Goal: Communication & Community: Answer question/provide support

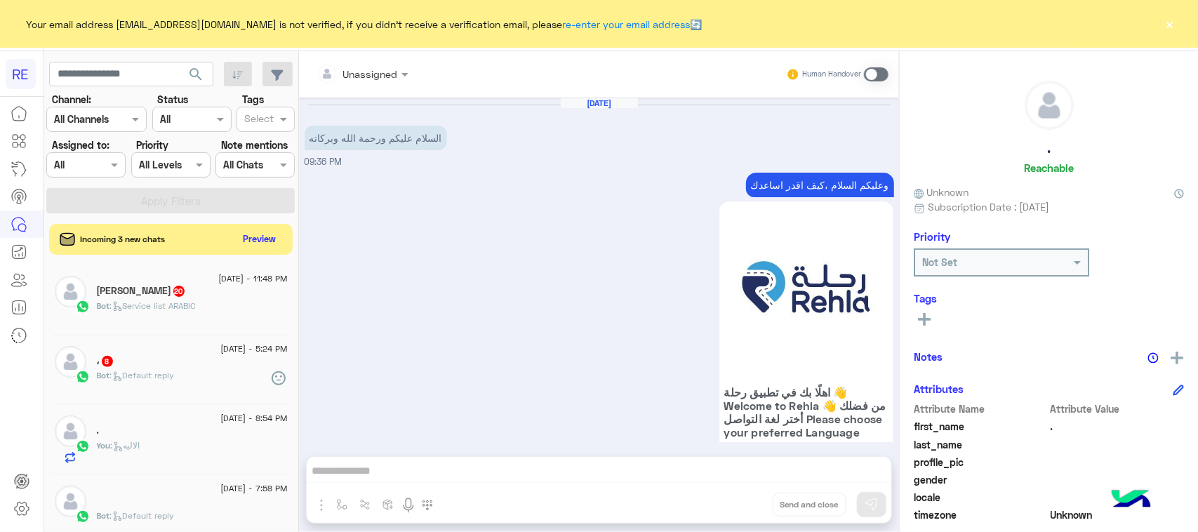
scroll to position [1514, 0]
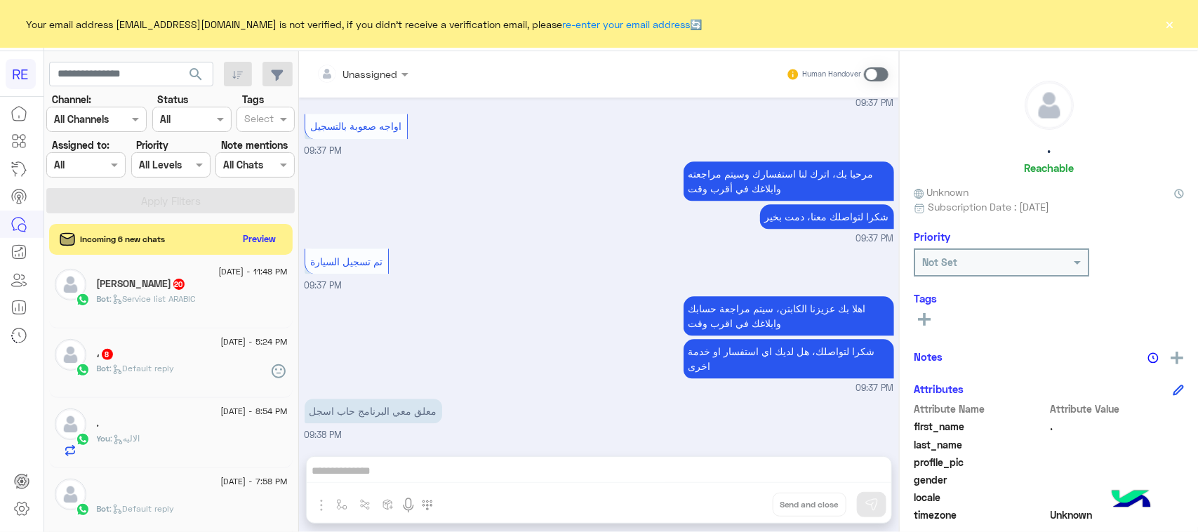
click at [522, 471] on div "Unassigned Human Handover [DATE] السلام عليكم ورحمة الله وبركاته 09:36 PM وعليك…" at bounding box center [599, 294] width 600 height 486
click at [876, 71] on span at bounding box center [876, 74] width 25 height 14
click at [415, 472] on div "Unassigned Human Handover [DATE] السلام عليكم ورحمة الله وبركاته 09:36 PM وعليك…" at bounding box center [599, 294] width 600 height 486
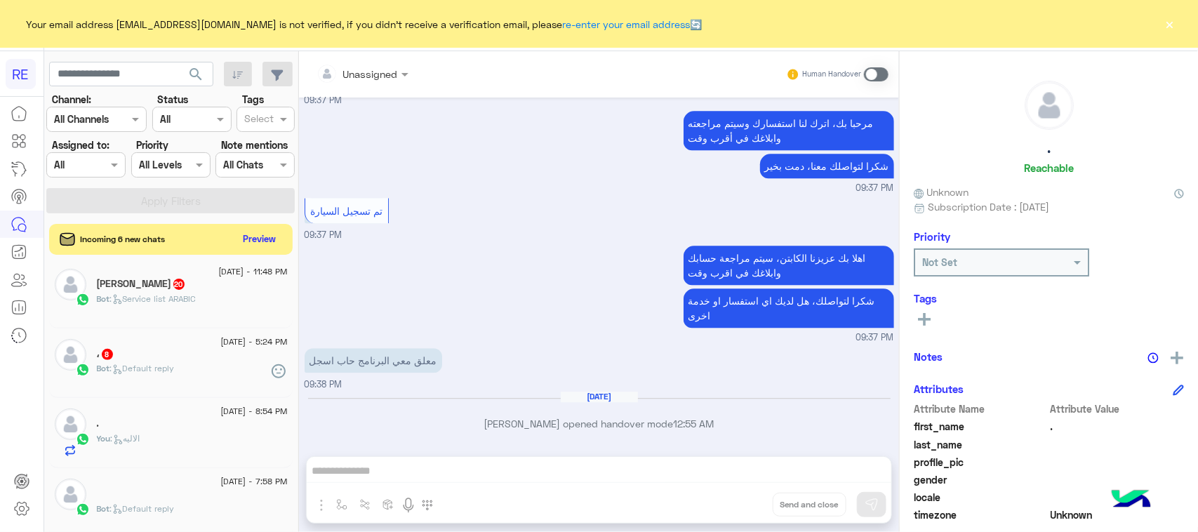
click at [405, 458] on div "Unassigned Human Handover [DATE] السلام عليكم ورحمة الله وبركاته 09:36 PM وعليك…" at bounding box center [599, 294] width 600 height 486
click at [881, 74] on span at bounding box center [876, 74] width 25 height 14
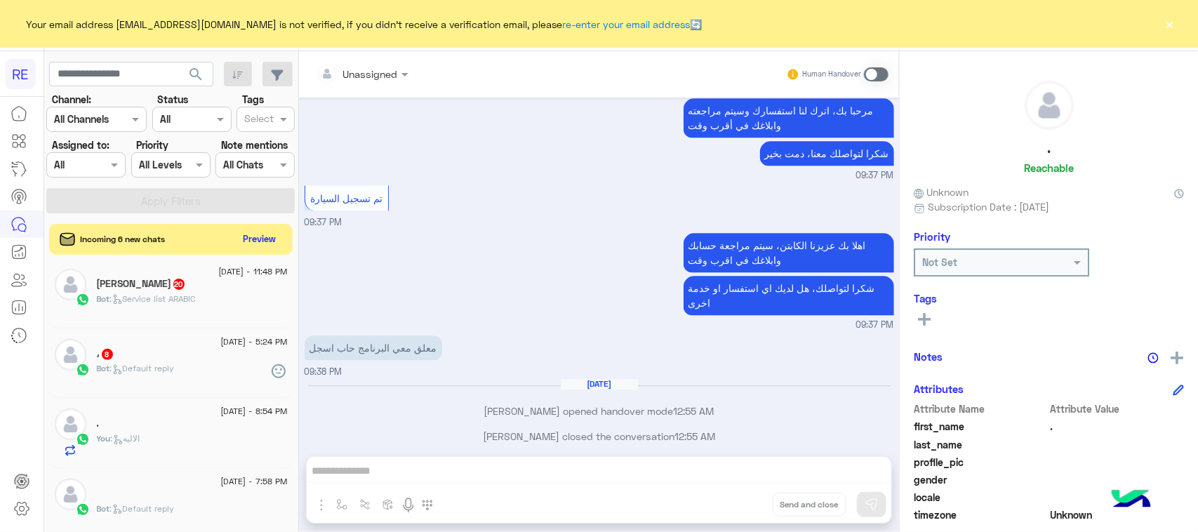
scroll to position [1590, 0]
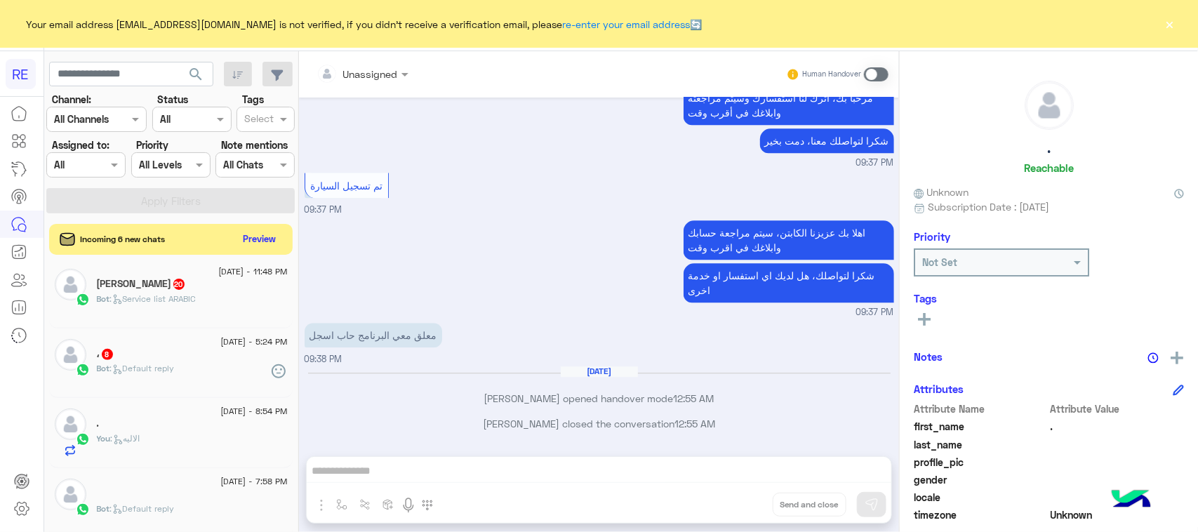
click at [457, 474] on div "Unassigned Human Handover [DATE] السلام عليكم ورحمة الله وبركاته 09:36 PM وعليك…" at bounding box center [599, 294] width 600 height 486
click at [460, 478] on div "Unassigned Human Handover [DATE] السلام عليكم ورحمة الله وبركاته 09:36 PM وعليك…" at bounding box center [599, 294] width 600 height 486
click at [876, 72] on span at bounding box center [876, 74] width 25 height 14
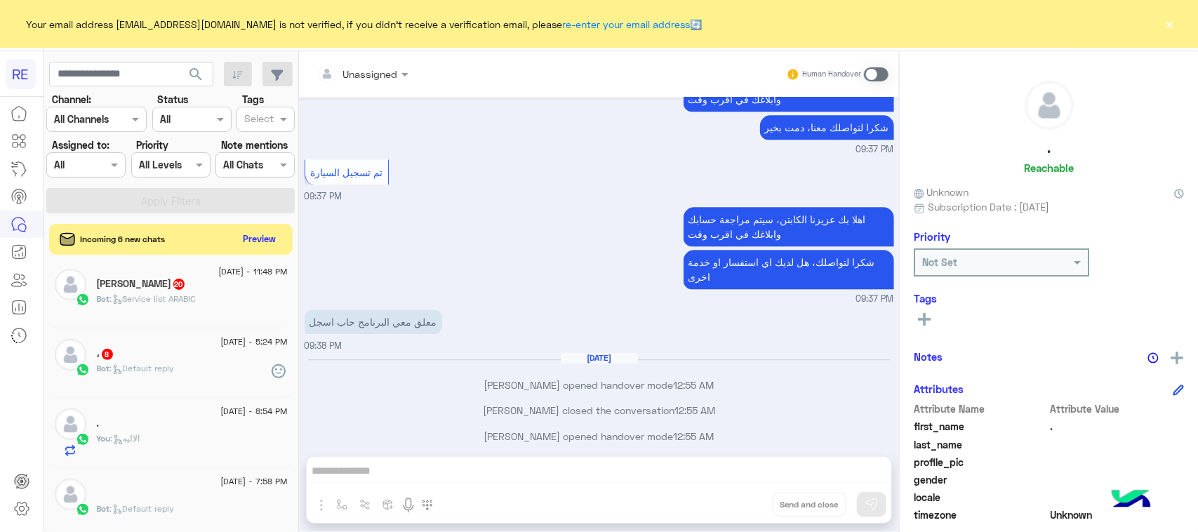
scroll to position [1616, 0]
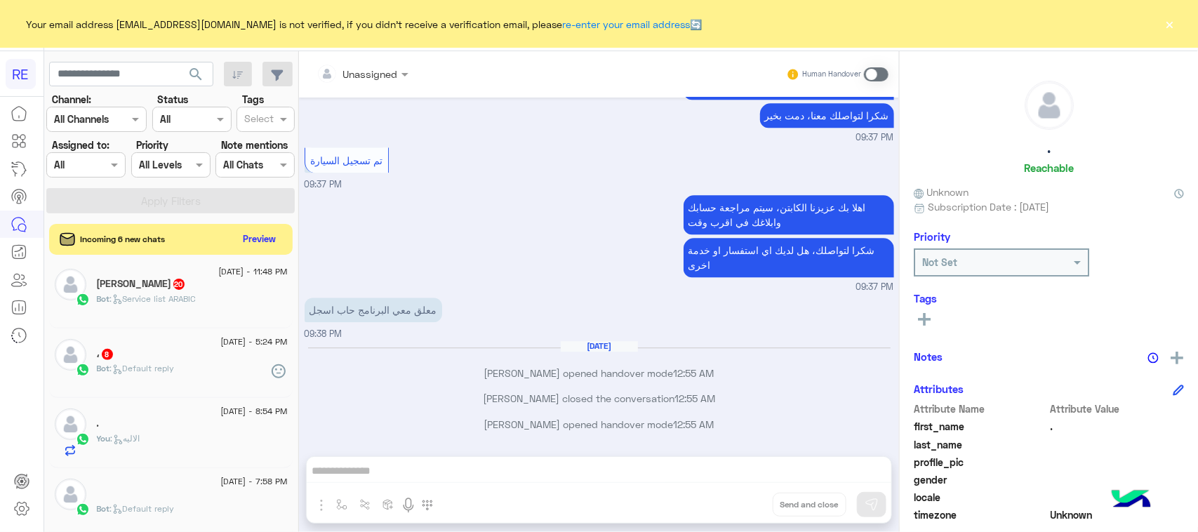
click at [105, 303] on span "Bot" at bounding box center [103, 298] width 13 height 11
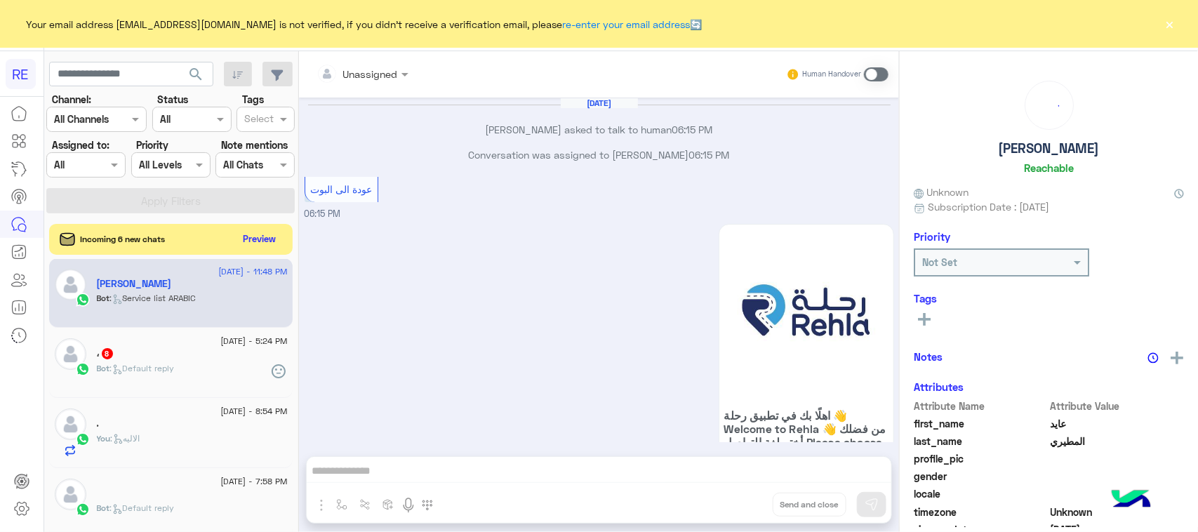
scroll to position [2229, 0]
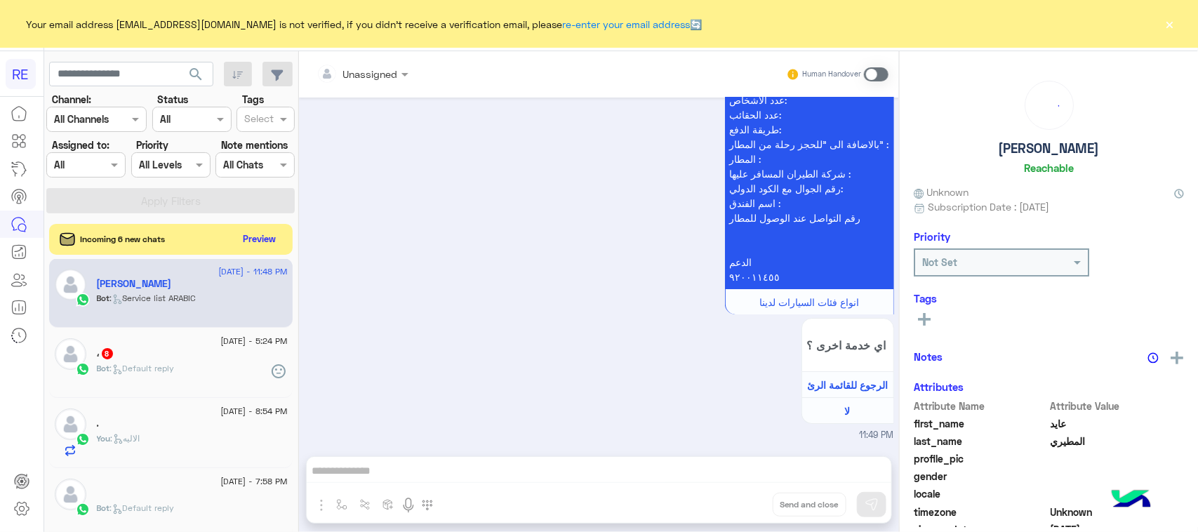
click at [885, 71] on span at bounding box center [876, 74] width 25 height 14
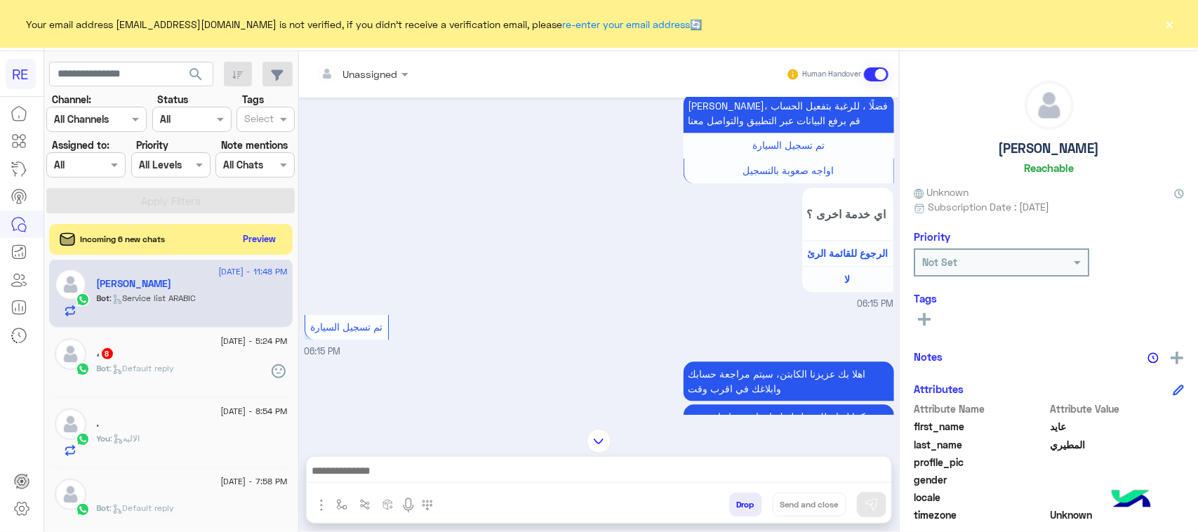
scroll to position [1227, 0]
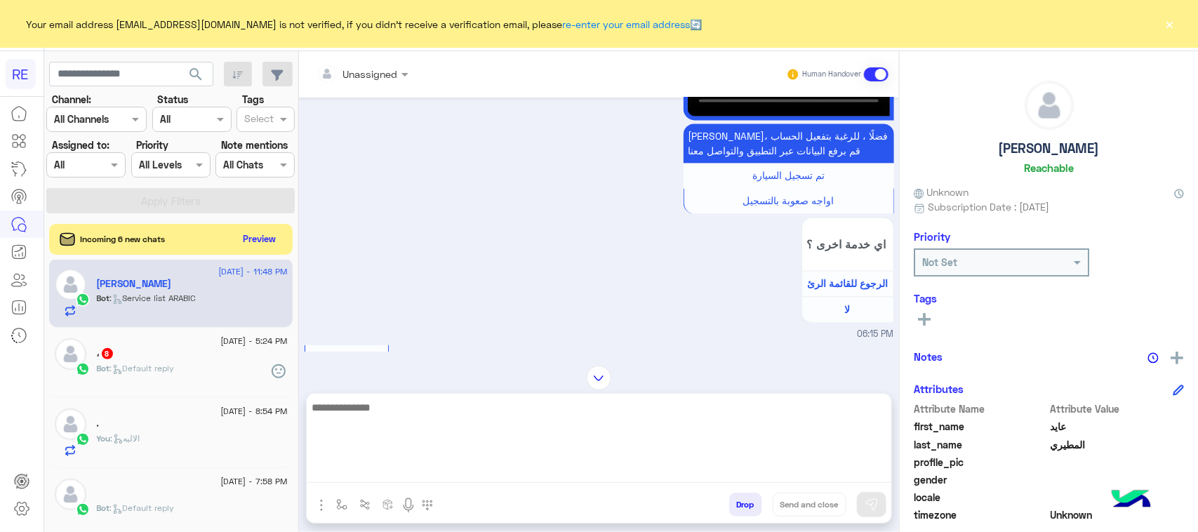
click at [491, 468] on textarea at bounding box center [599, 441] width 585 height 84
paste textarea "**********"
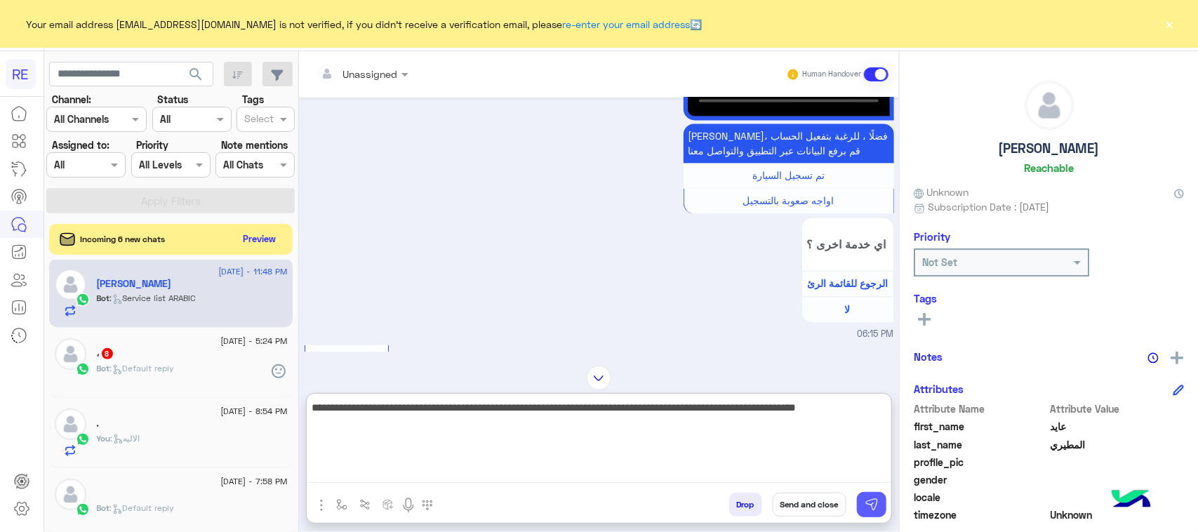
type textarea "**********"
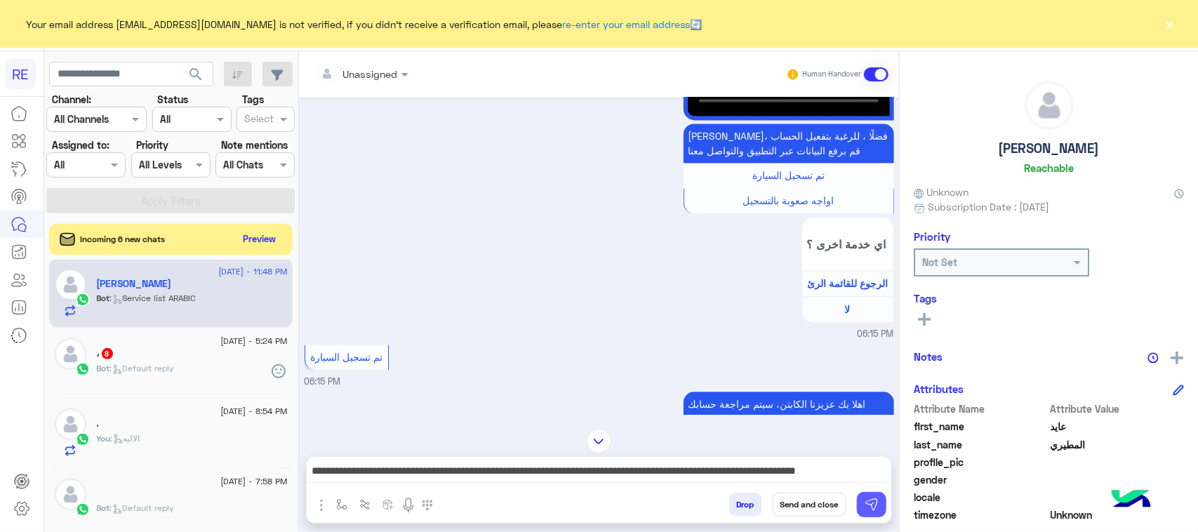
click at [881, 505] on button at bounding box center [871, 504] width 29 height 25
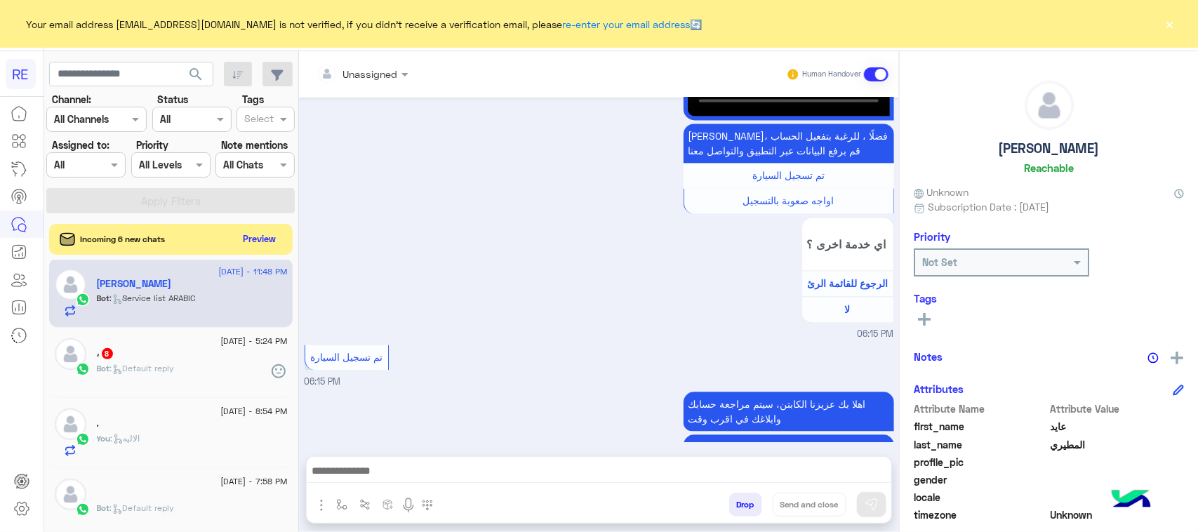
scroll to position [2355, 0]
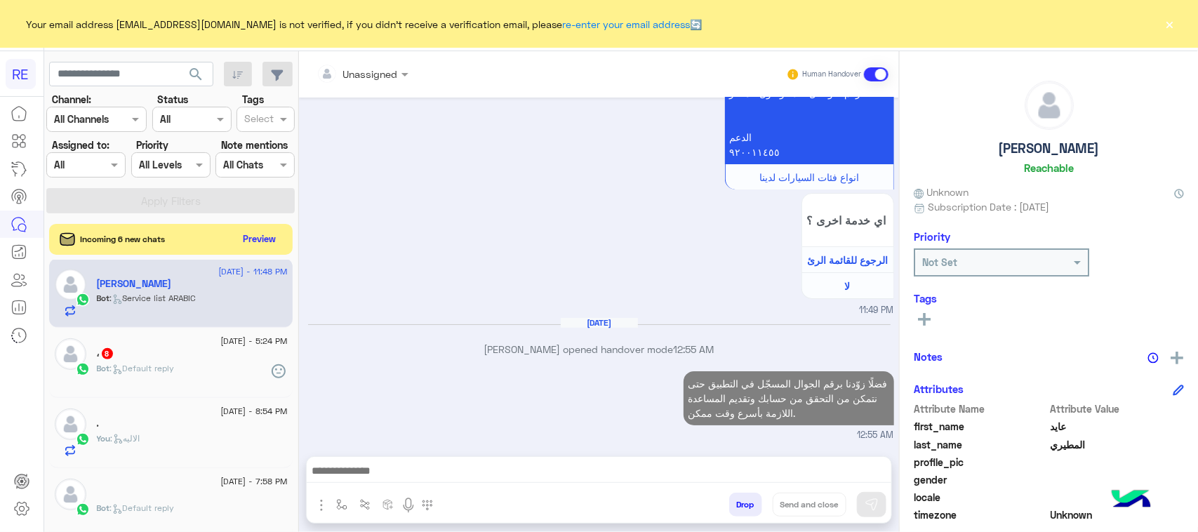
click at [190, 369] on div "Bot : Default reply" at bounding box center [192, 374] width 191 height 25
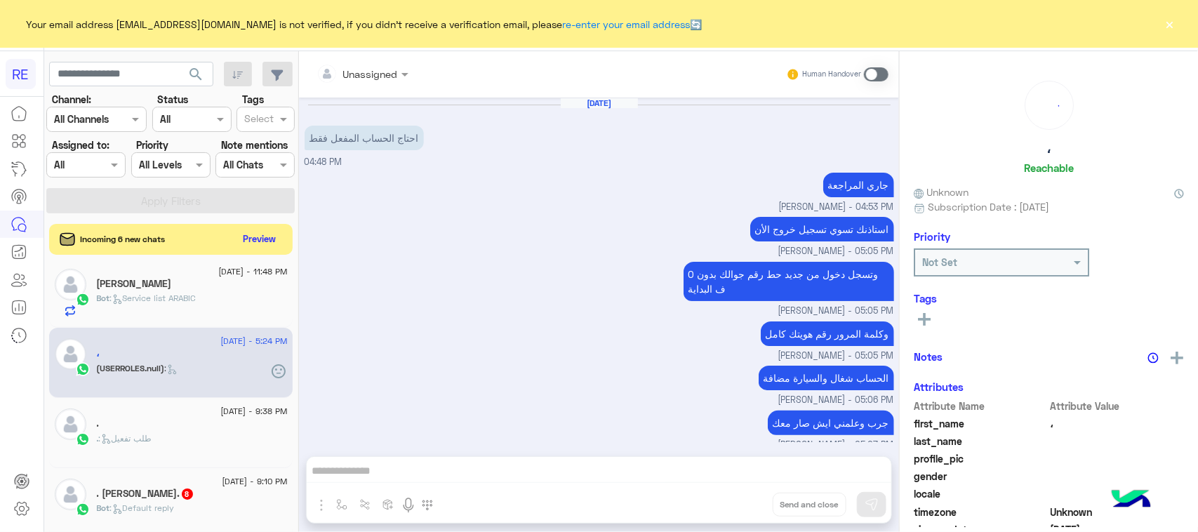
scroll to position [671, 0]
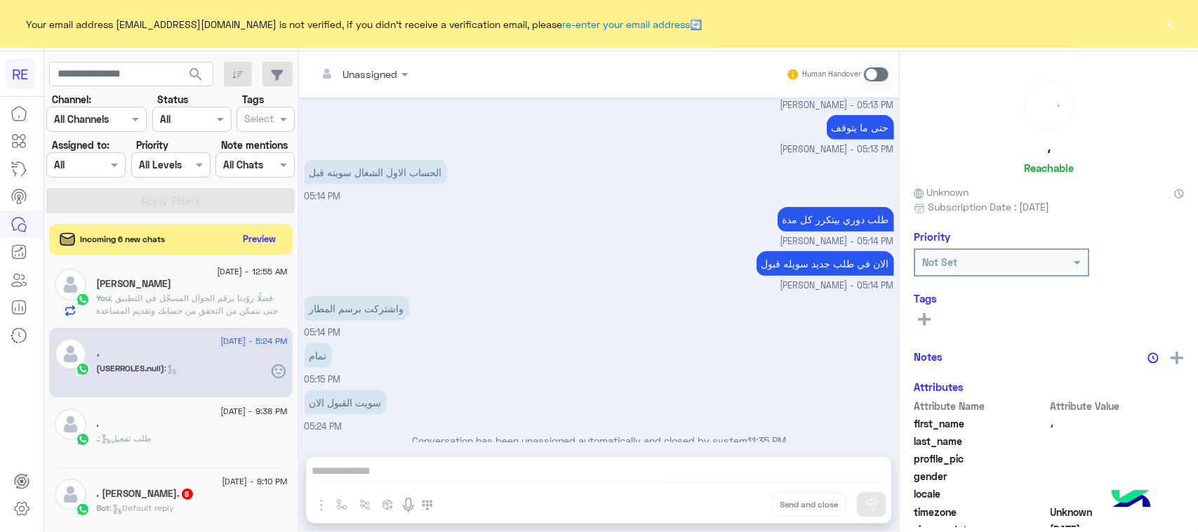
click at [876, 72] on span at bounding box center [876, 74] width 25 height 14
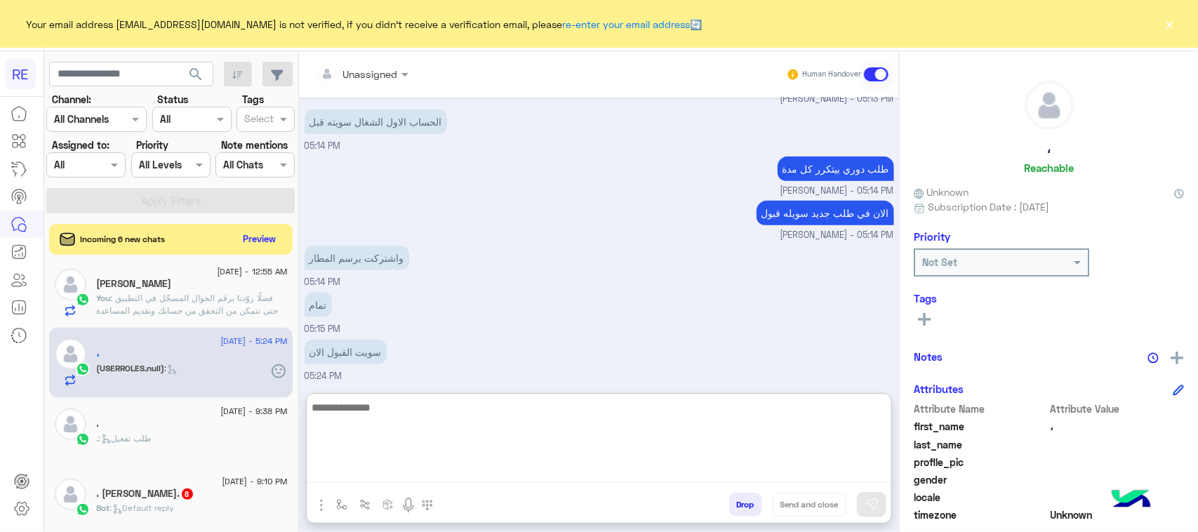
click at [556, 479] on textarea at bounding box center [599, 441] width 585 height 84
paste textarea "**********"
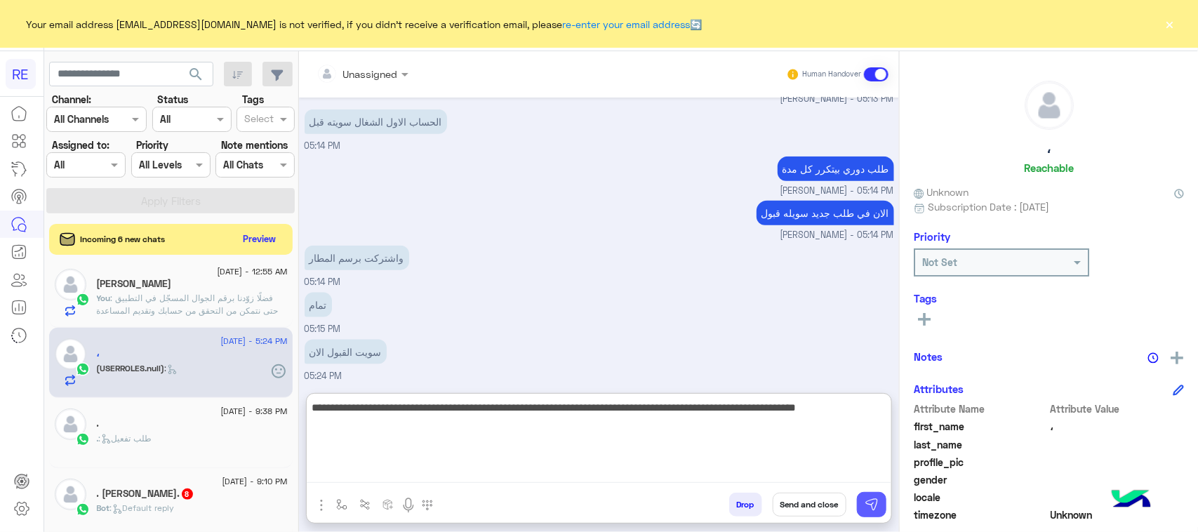
type textarea "**********"
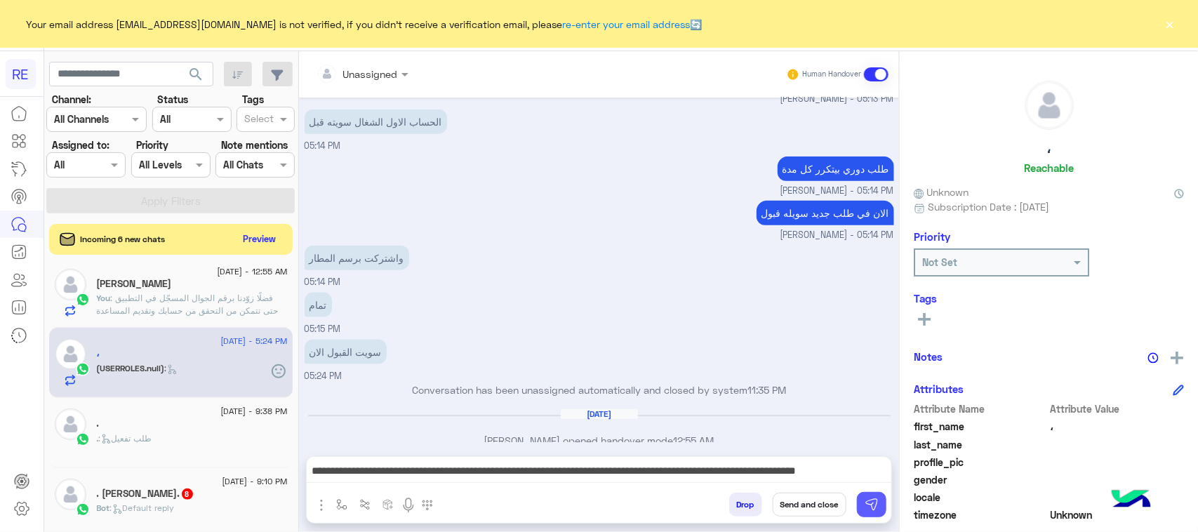
click at [882, 502] on button at bounding box center [871, 504] width 29 height 25
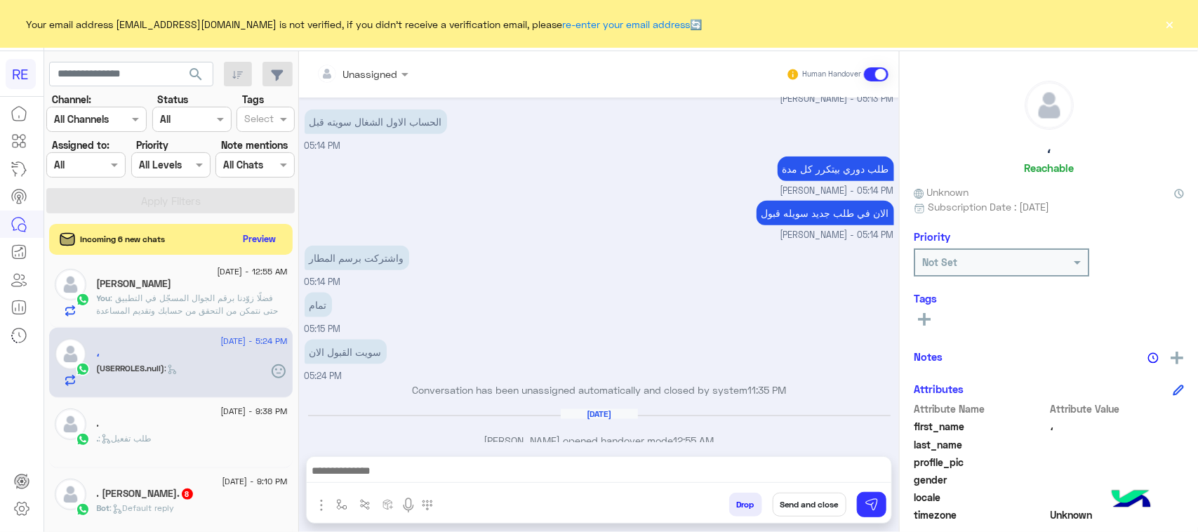
scroll to position [795, 0]
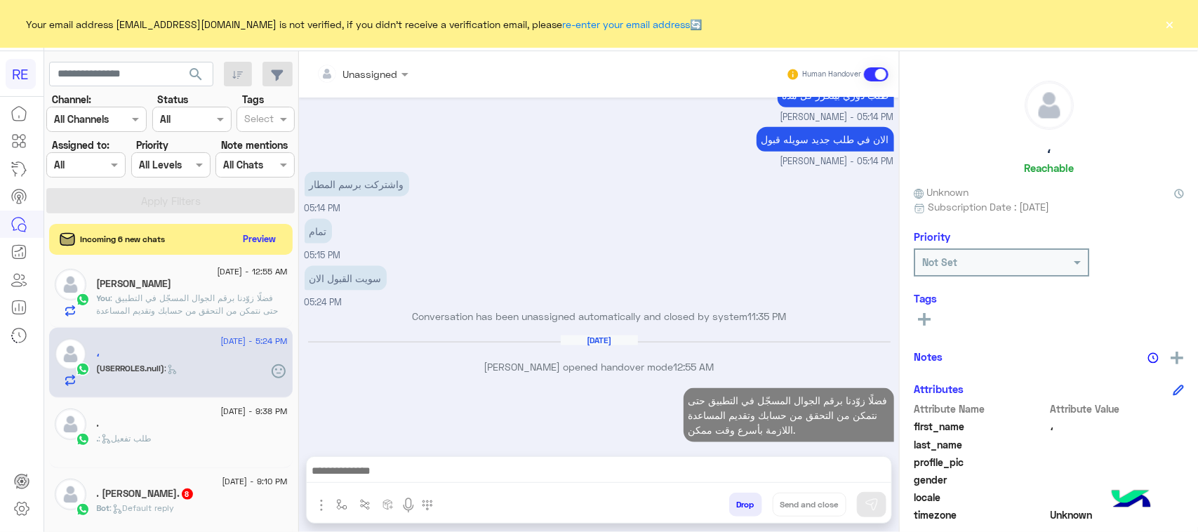
click at [205, 514] on div "Bot : Default reply" at bounding box center [192, 514] width 191 height 25
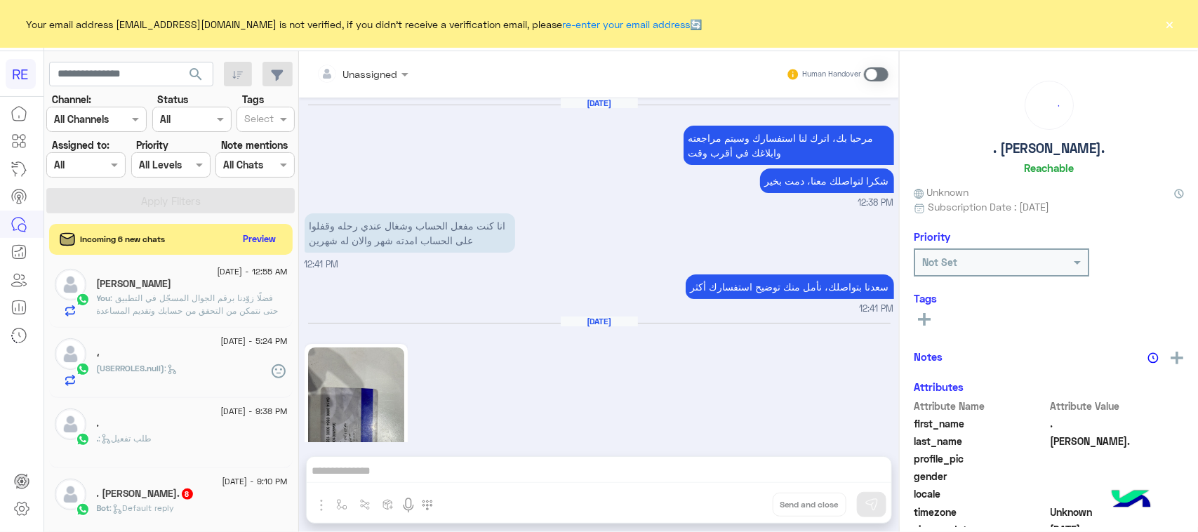
scroll to position [1892, 0]
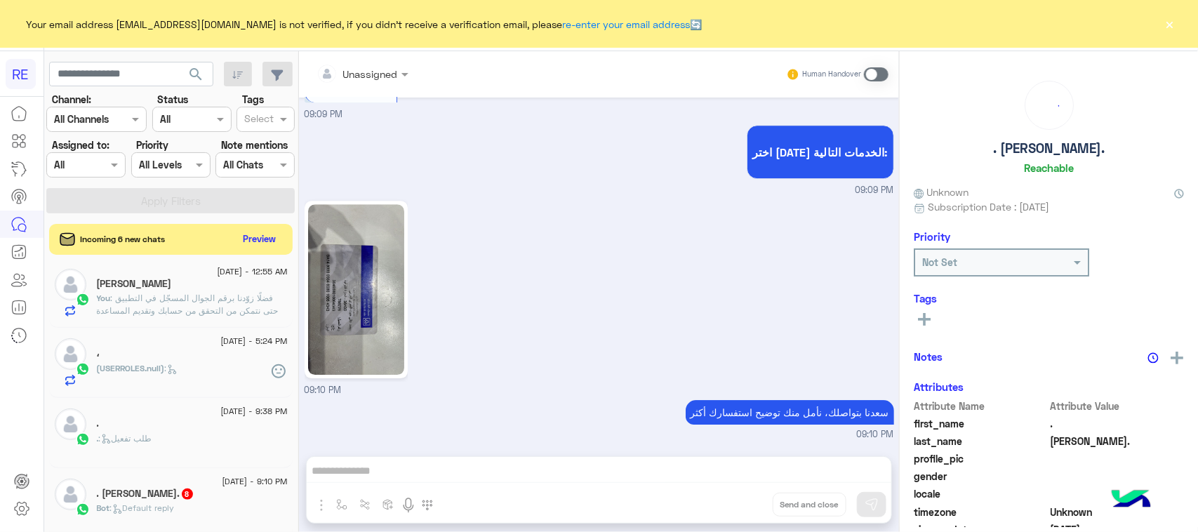
click at [878, 72] on span at bounding box center [876, 74] width 25 height 14
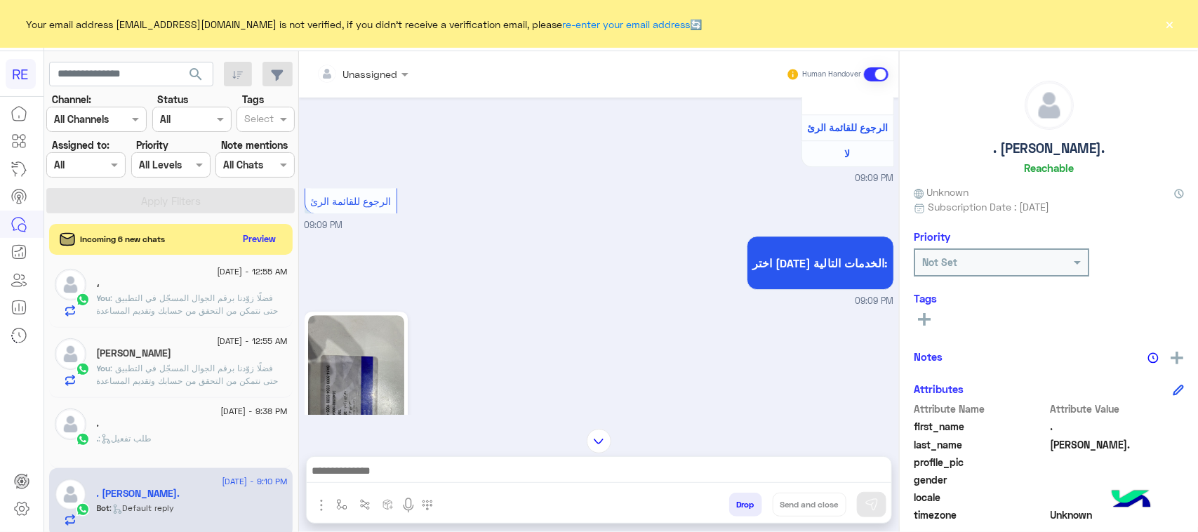
scroll to position [1855, 0]
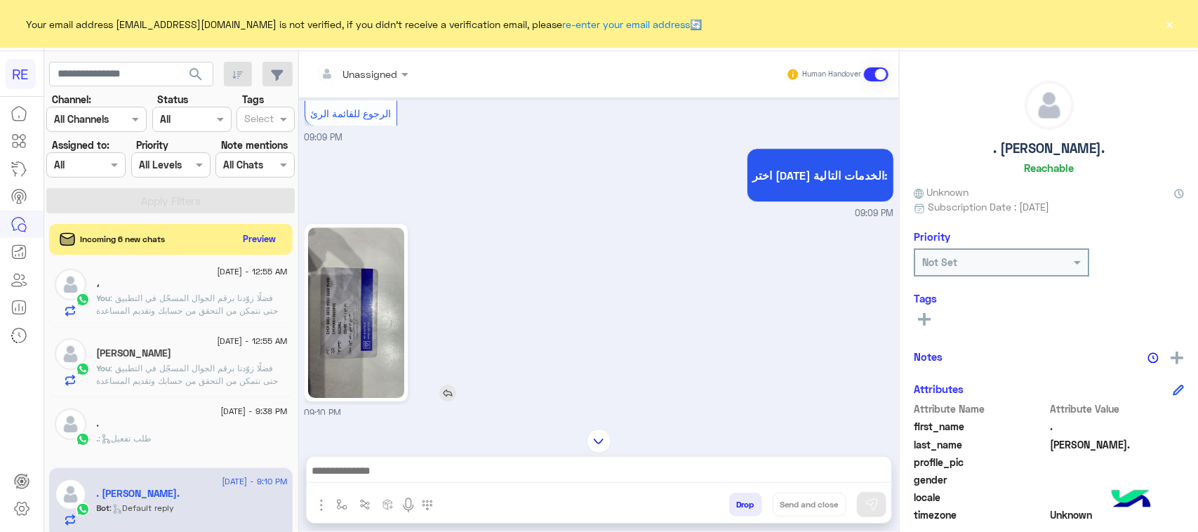
click at [360, 313] on img at bounding box center [356, 312] width 96 height 171
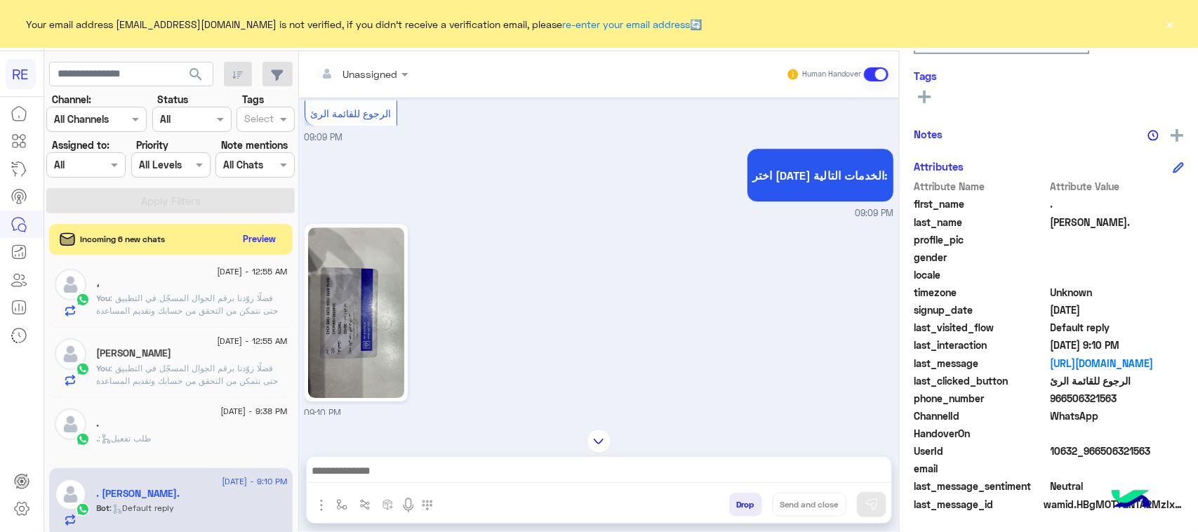
scroll to position [1942, 0]
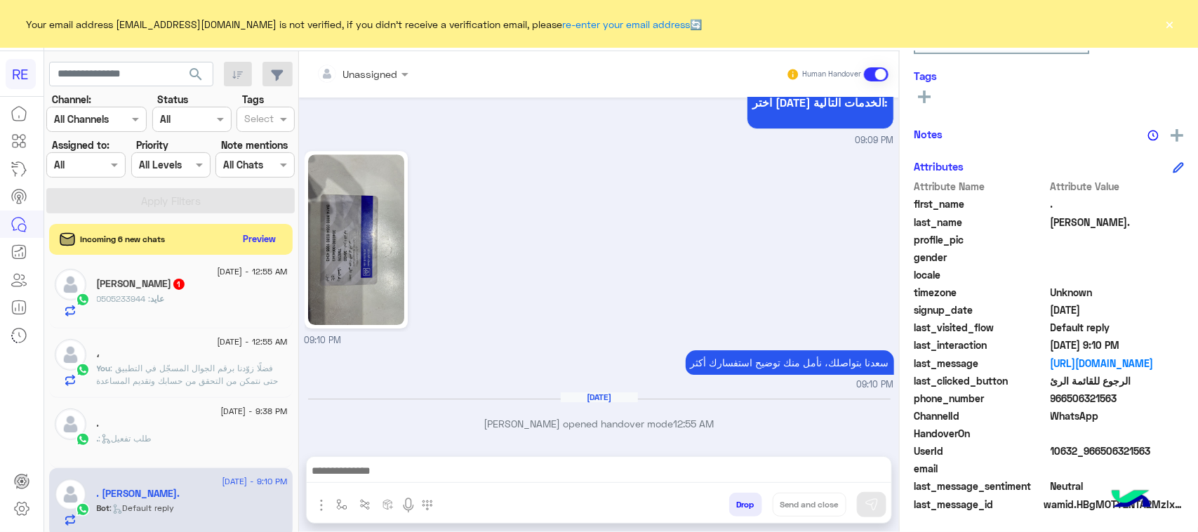
drag, startPoint x: 1167, startPoint y: 446, endPoint x: 1098, endPoint y: 449, distance: 68.1
click at [1098, 449] on span "10632_966506321563" at bounding box center [1118, 451] width 134 height 15
copy span "506321563"
click at [213, 295] on div "عايد : 0505233944" at bounding box center [192, 305] width 191 height 25
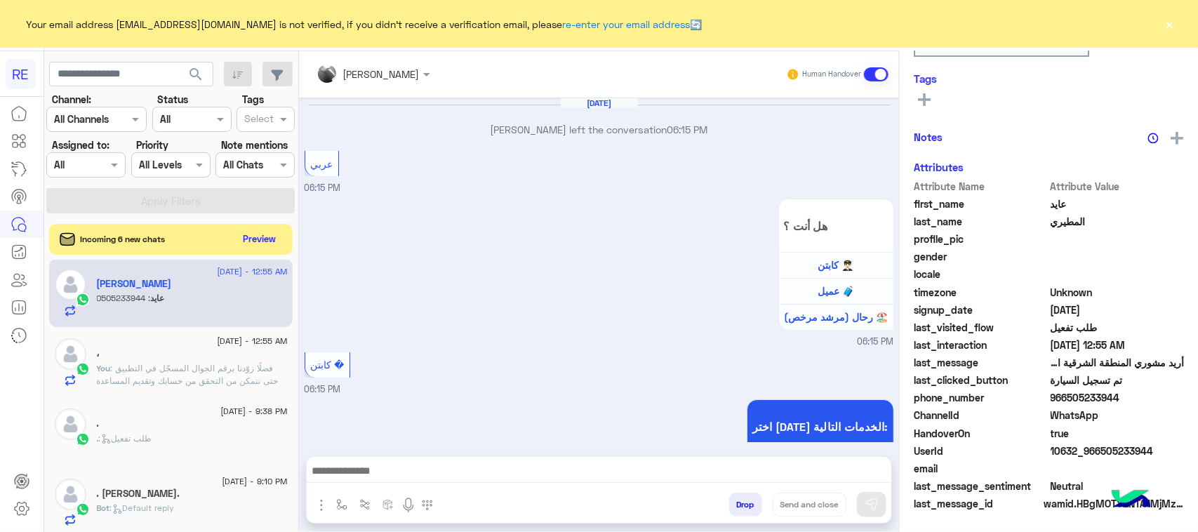
scroll to position [1983, 0]
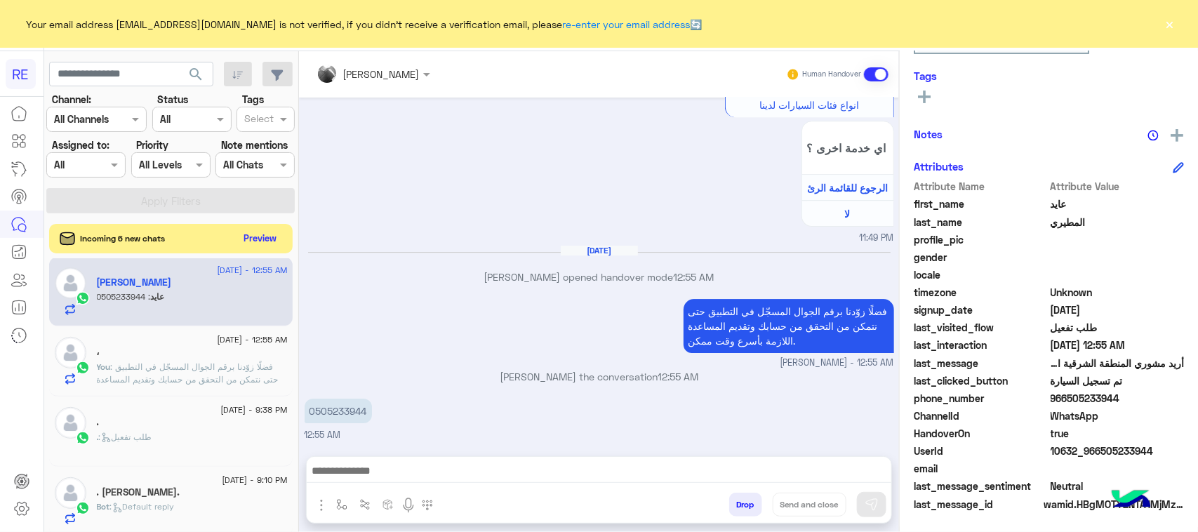
click at [265, 243] on button "Preview" at bounding box center [261, 238] width 44 height 19
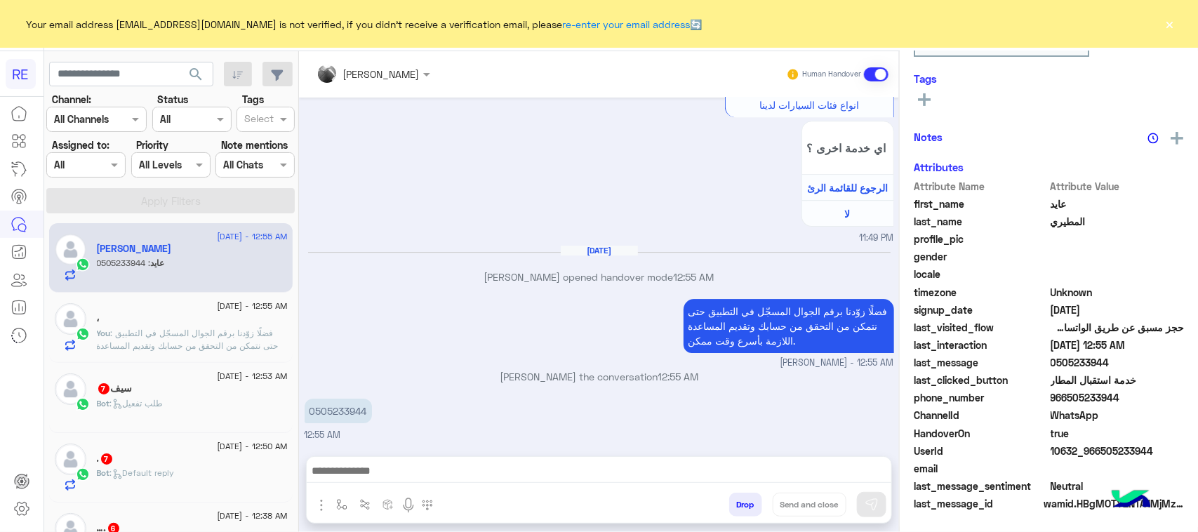
scroll to position [0, 0]
click at [208, 404] on div "Bot : طلب تفعيل" at bounding box center [192, 410] width 191 height 25
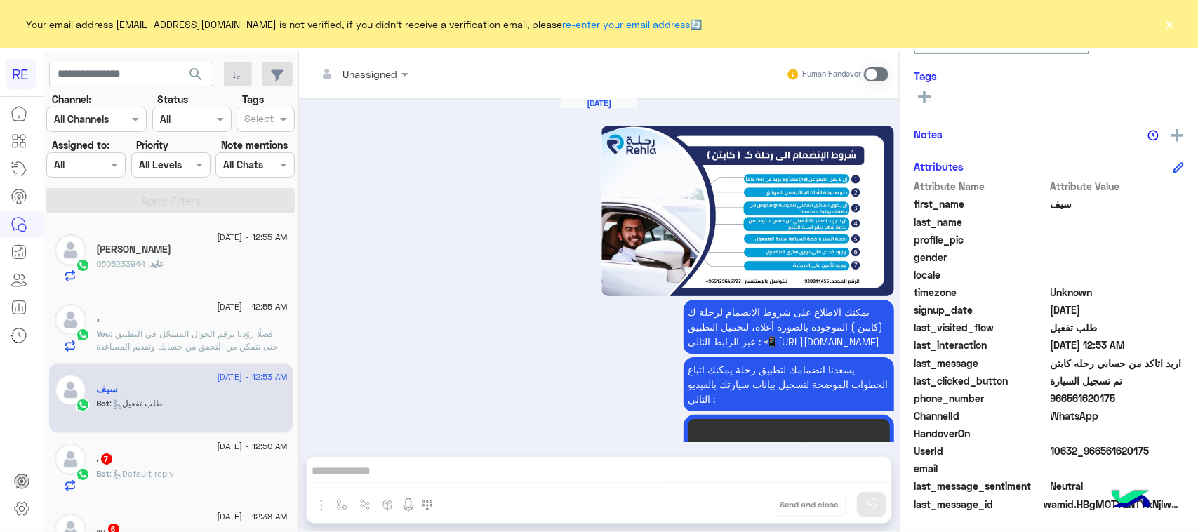
scroll to position [2292, 0]
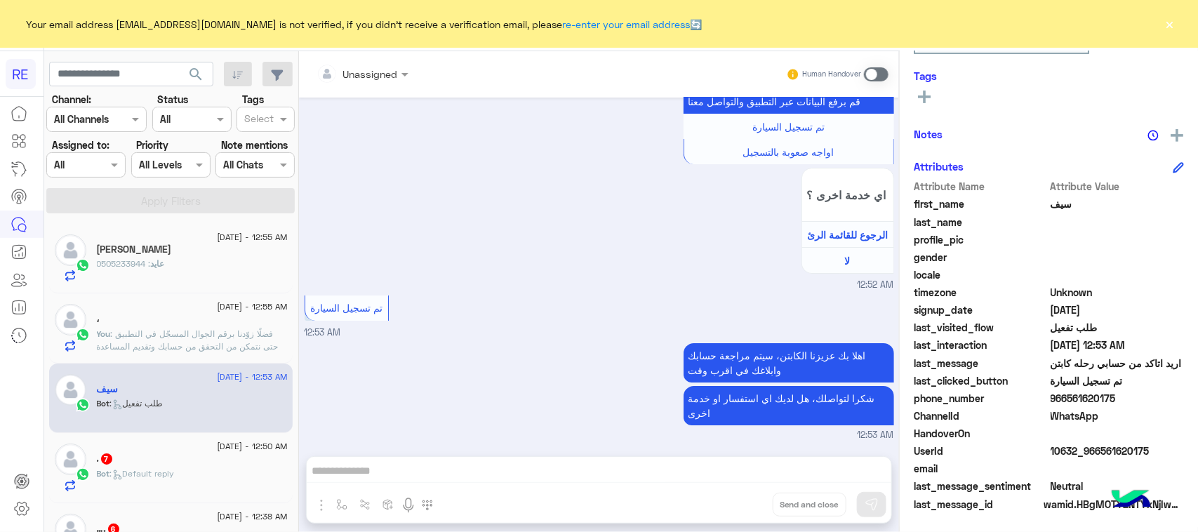
click at [523, 465] on div "Unassigned Human Handover [DATE] يمكنك الاطلاع على شروط الانضمام لرحلة ك (كابتن…" at bounding box center [599, 294] width 600 height 486
click at [875, 75] on span at bounding box center [876, 74] width 25 height 14
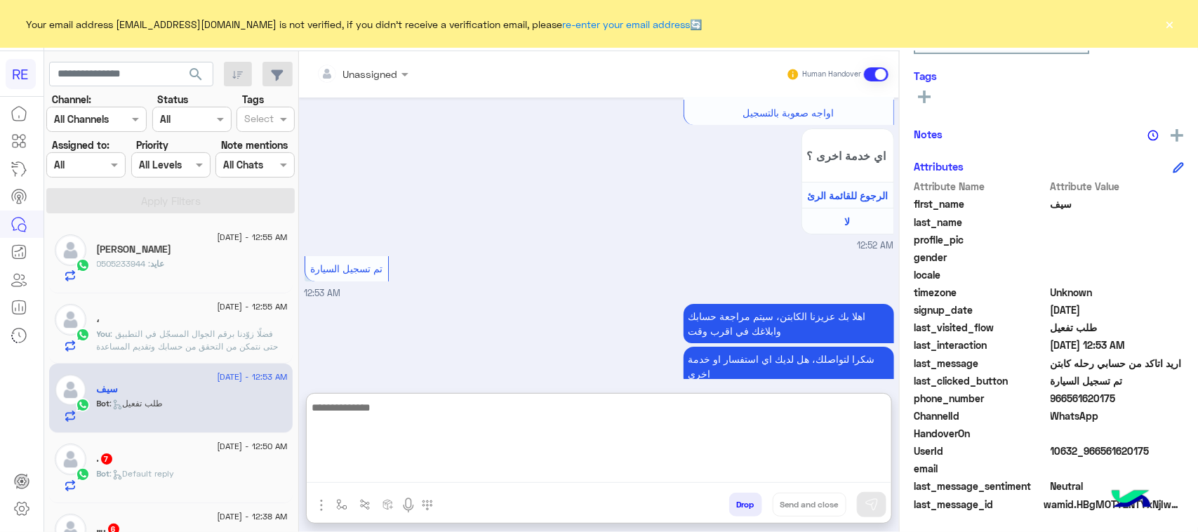
click at [409, 475] on textarea at bounding box center [599, 441] width 585 height 84
paste textarea "**********"
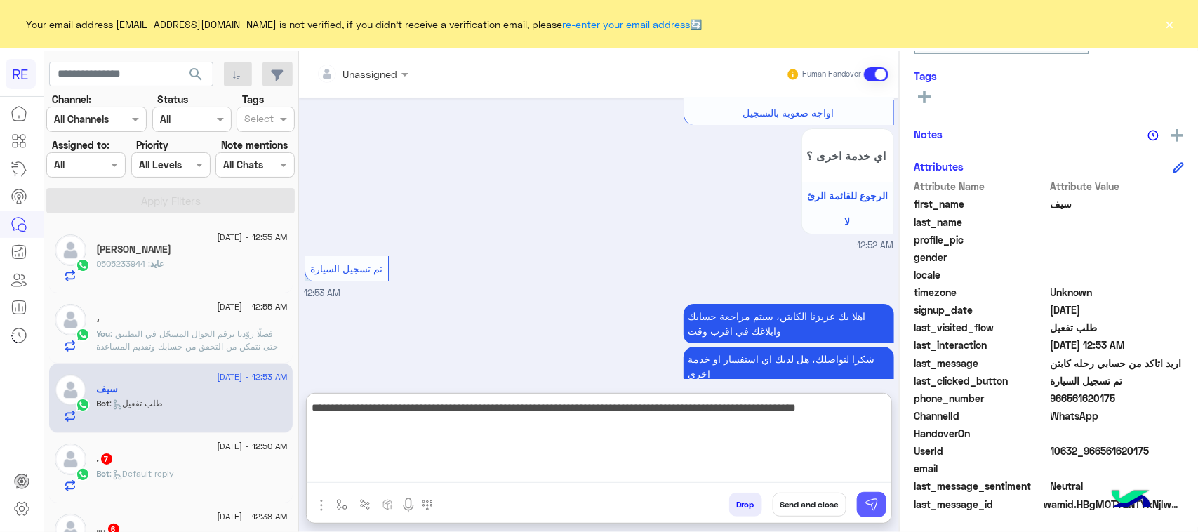
type textarea "**********"
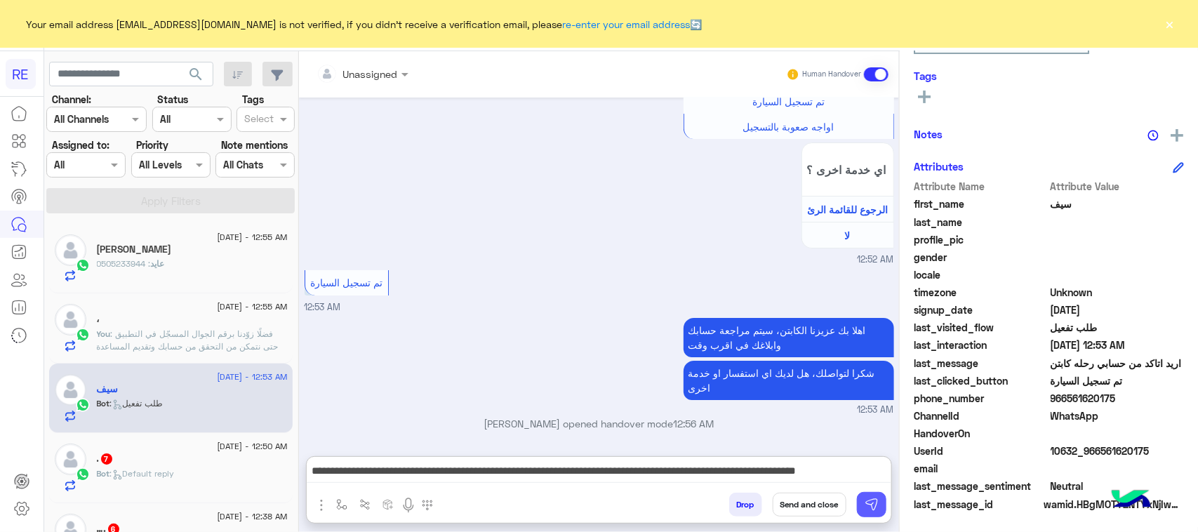
click at [870, 502] on img at bounding box center [872, 505] width 14 height 14
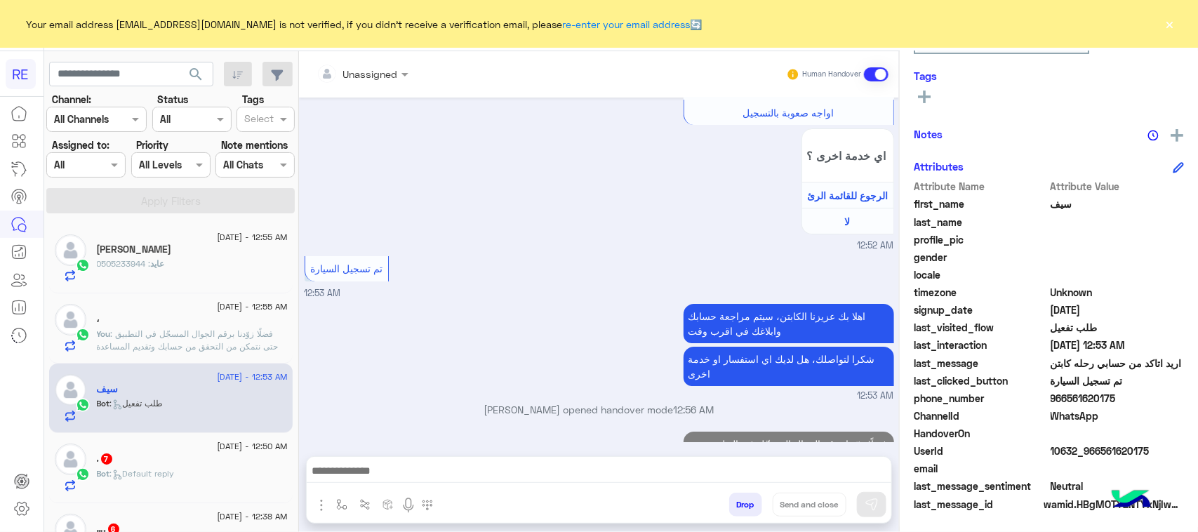
scroll to position [2392, 0]
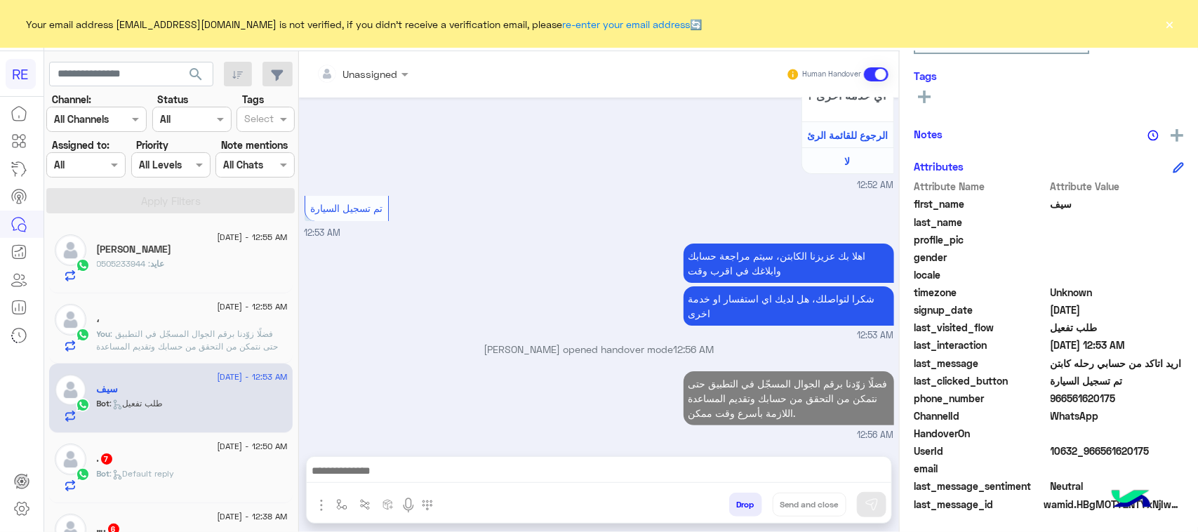
click at [246, 472] on div "Bot : Default reply" at bounding box center [192, 479] width 191 height 25
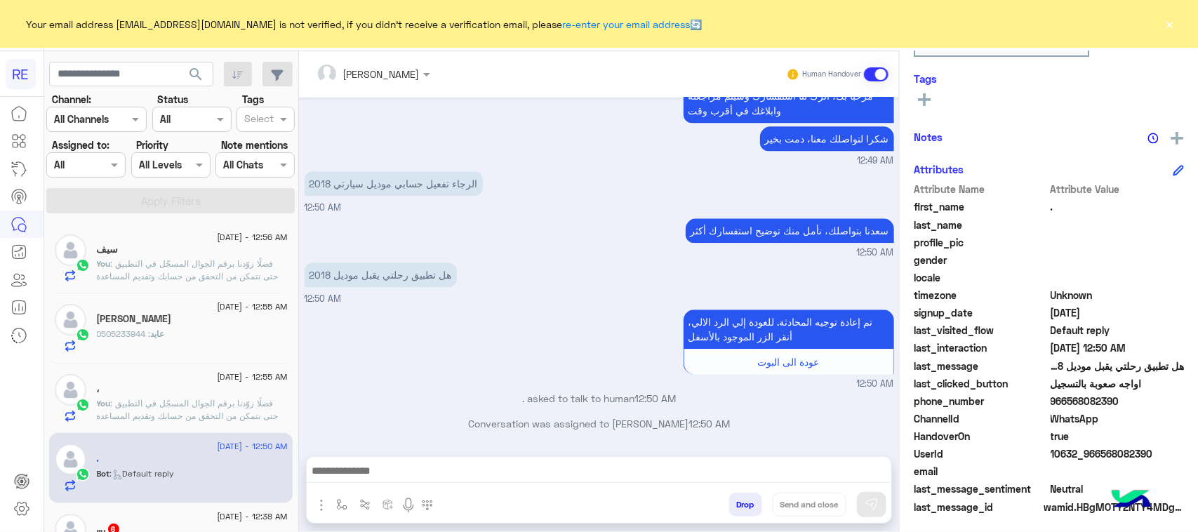
scroll to position [222, 0]
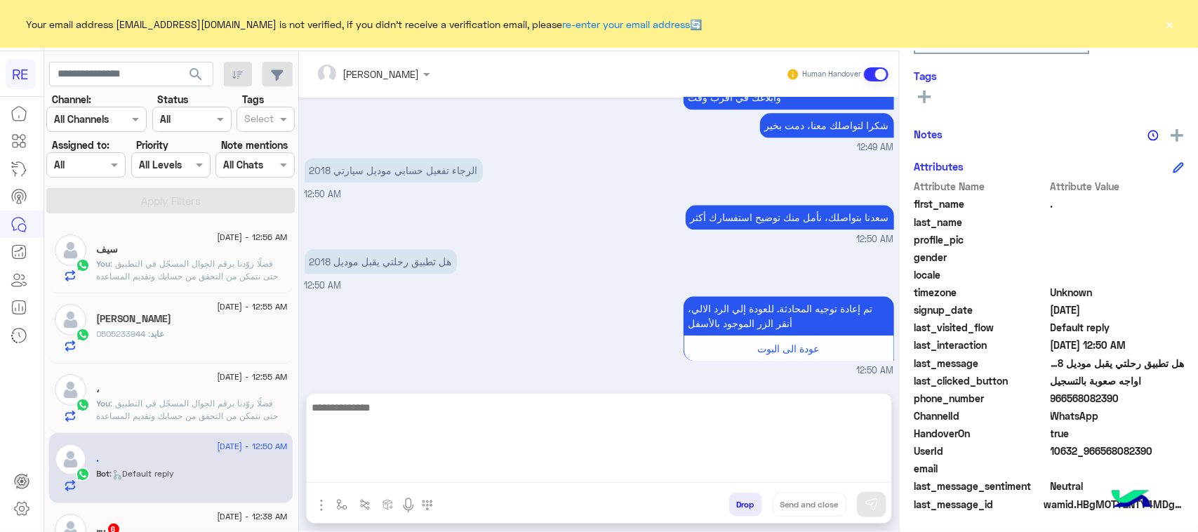
click at [442, 462] on textarea at bounding box center [599, 441] width 585 height 84
drag, startPoint x: 441, startPoint y: 462, endPoint x: 398, endPoint y: 449, distance: 44.6
click at [398, 449] on textarea at bounding box center [599, 441] width 585 height 84
type textarea "***"
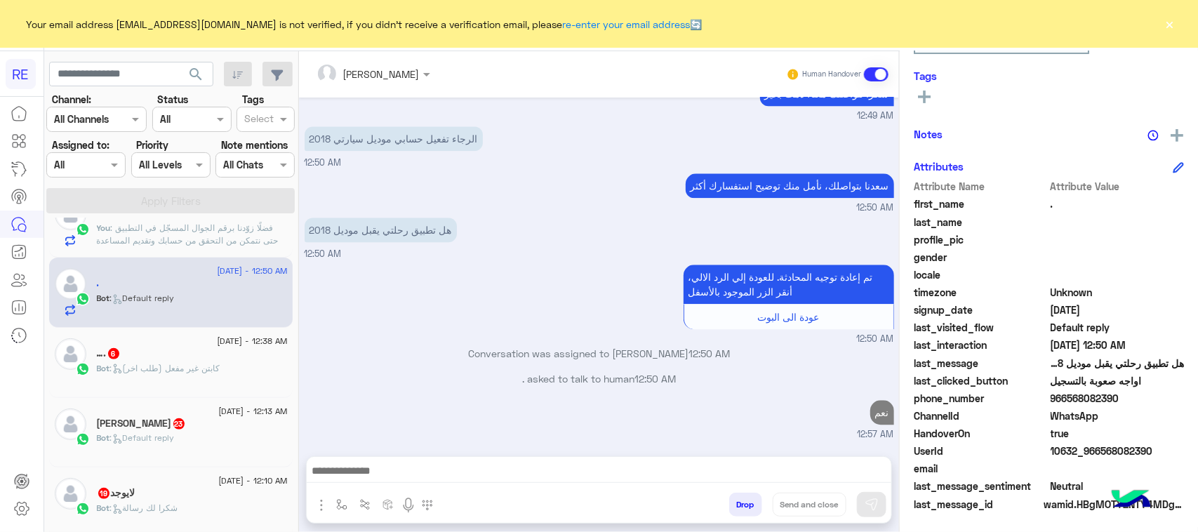
scroll to position [1583, 0]
click at [146, 387] on div "Bot : كابتن غير مفعل (طلب اخر)" at bounding box center [192, 374] width 191 height 25
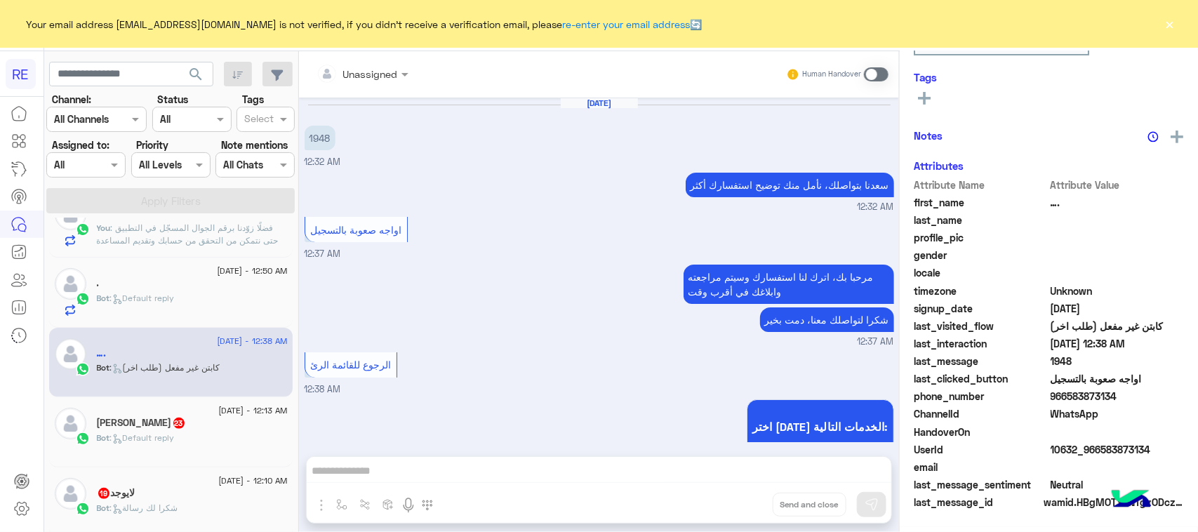
scroll to position [220, 0]
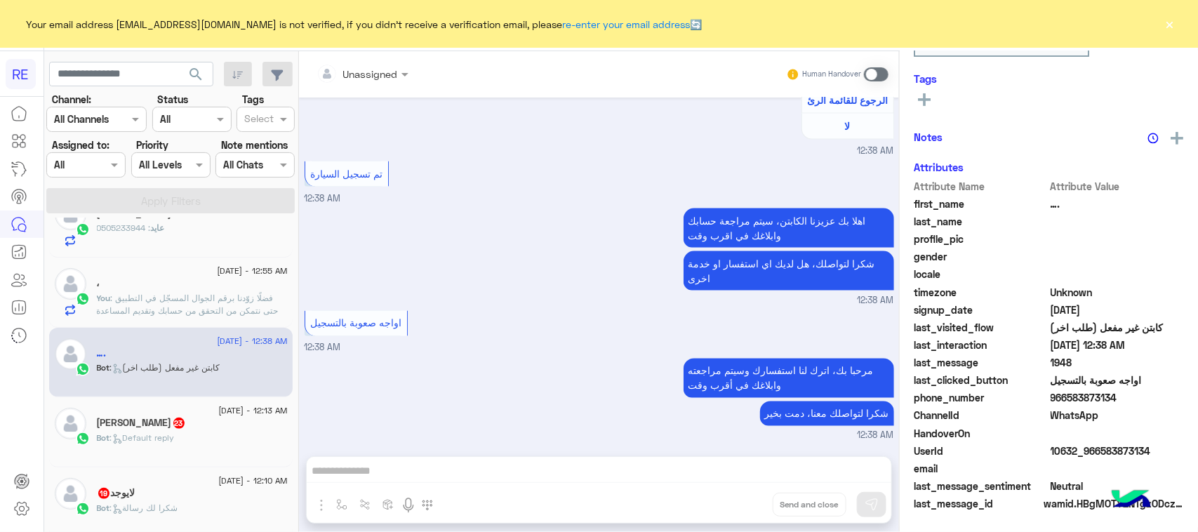
click at [372, 482] on div "Unassigned Human Handover [DATE] 1948 12:32 AM [PERSON_NAME] بتواصلك، نأمل منك …" at bounding box center [599, 294] width 600 height 486
click at [878, 75] on span at bounding box center [876, 74] width 25 height 14
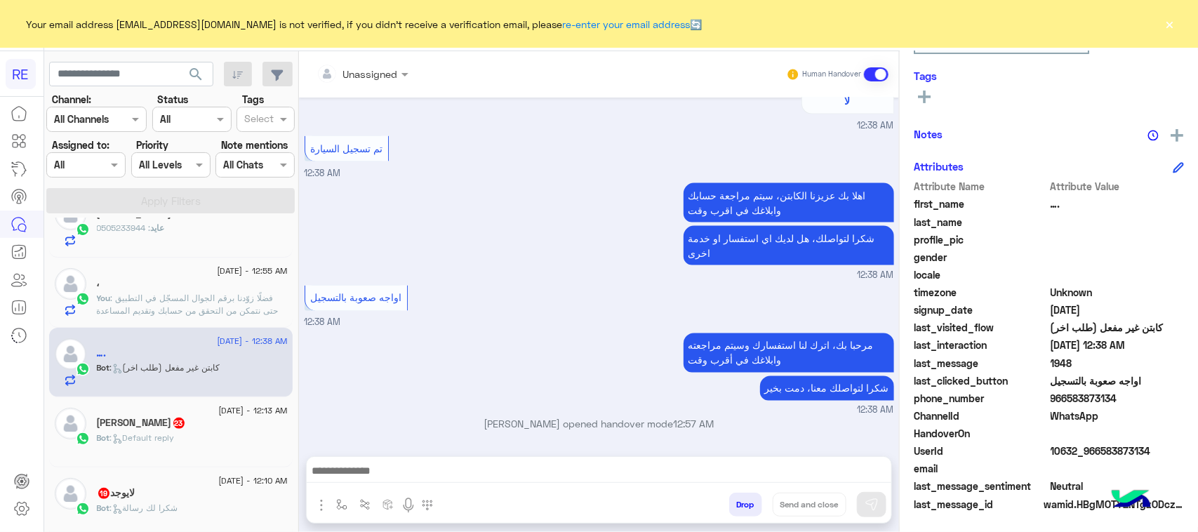
click at [328, 517] on div at bounding box center [375, 507] width 137 height 29
click at [341, 505] on img "button" at bounding box center [341, 504] width 11 height 11
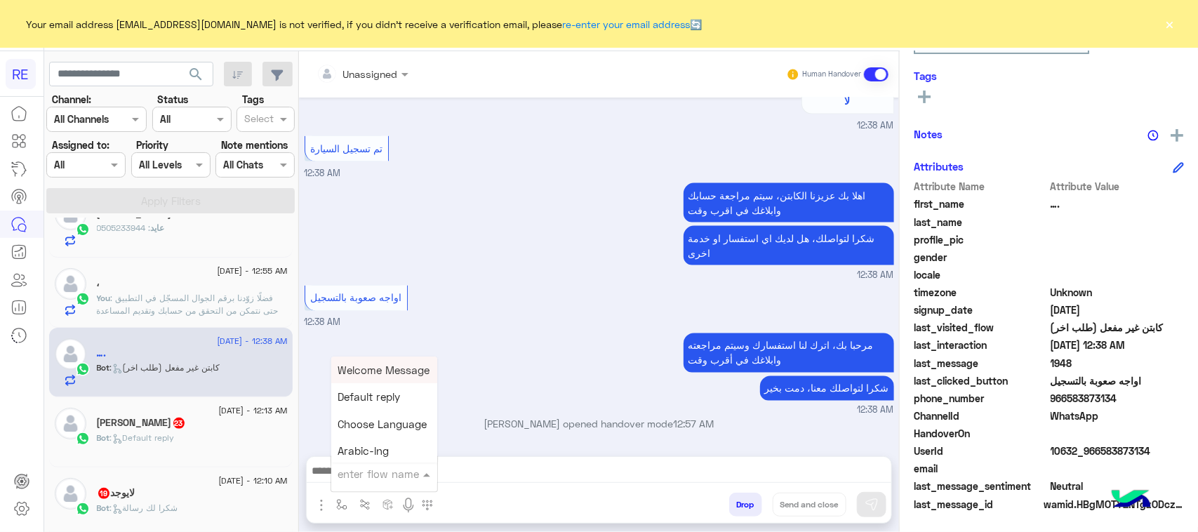
click at [345, 467] on input "text" at bounding box center [367, 474] width 58 height 16
type input "**"
click at [376, 418] on span "فيديو تسجيل سيارة" at bounding box center [381, 422] width 86 height 13
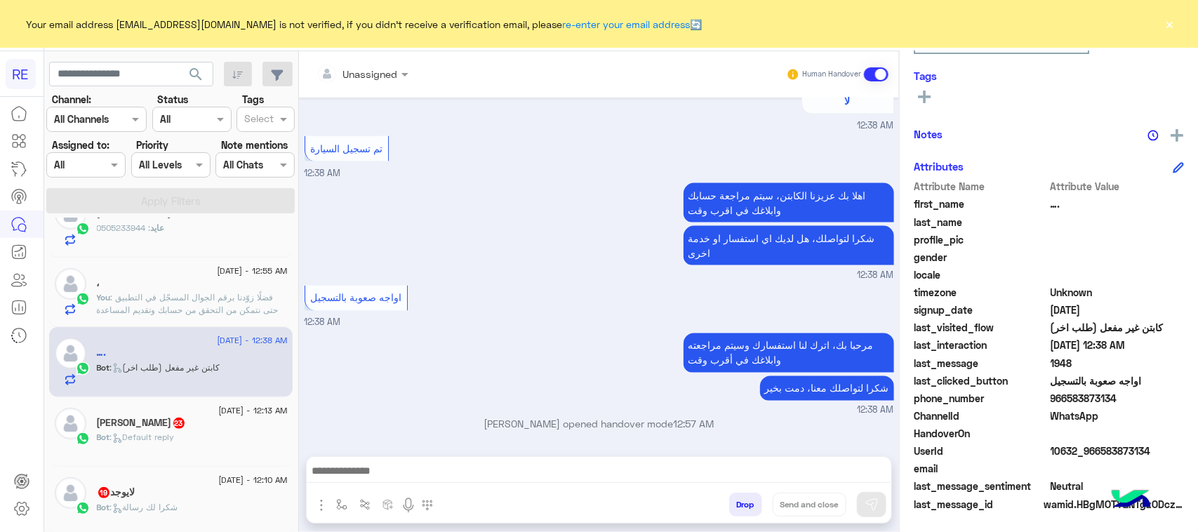
type textarea "**********"
click at [883, 505] on button at bounding box center [871, 504] width 29 height 25
click at [194, 446] on div "Bot : Default reply" at bounding box center [192, 443] width 191 height 25
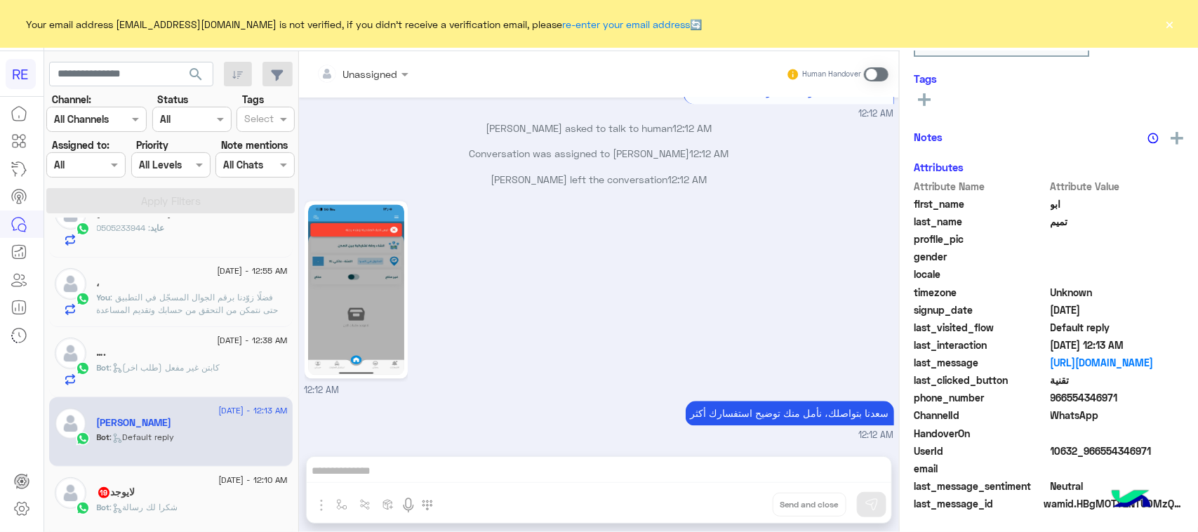
click at [420, 467] on div "Unassigned Human Handover [DATE] اختر [DATE] الخدمات التالية: 12:10 AM السداد -…" at bounding box center [599, 294] width 600 height 486
click at [359, 303] on img at bounding box center [356, 289] width 96 height 171
click at [886, 72] on span at bounding box center [876, 74] width 25 height 14
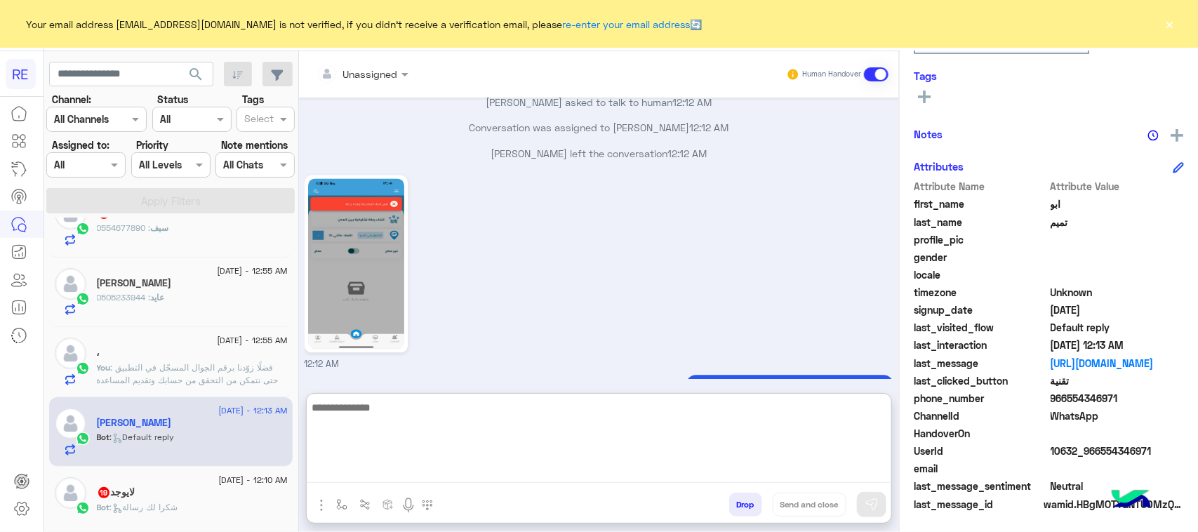
click at [439, 472] on textarea at bounding box center [599, 441] width 585 height 84
paste textarea "**********"
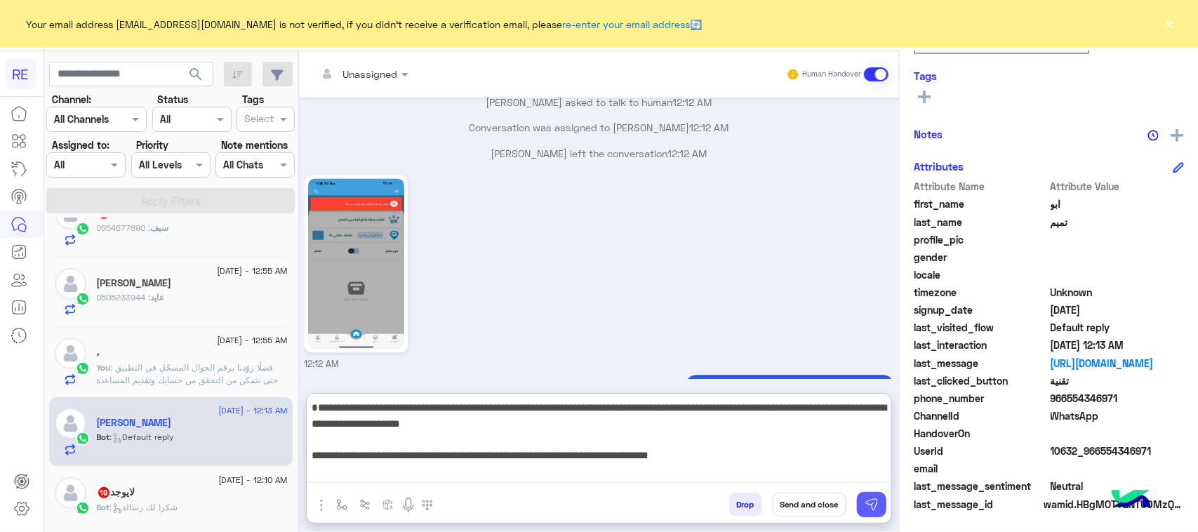
type textarea "**********"
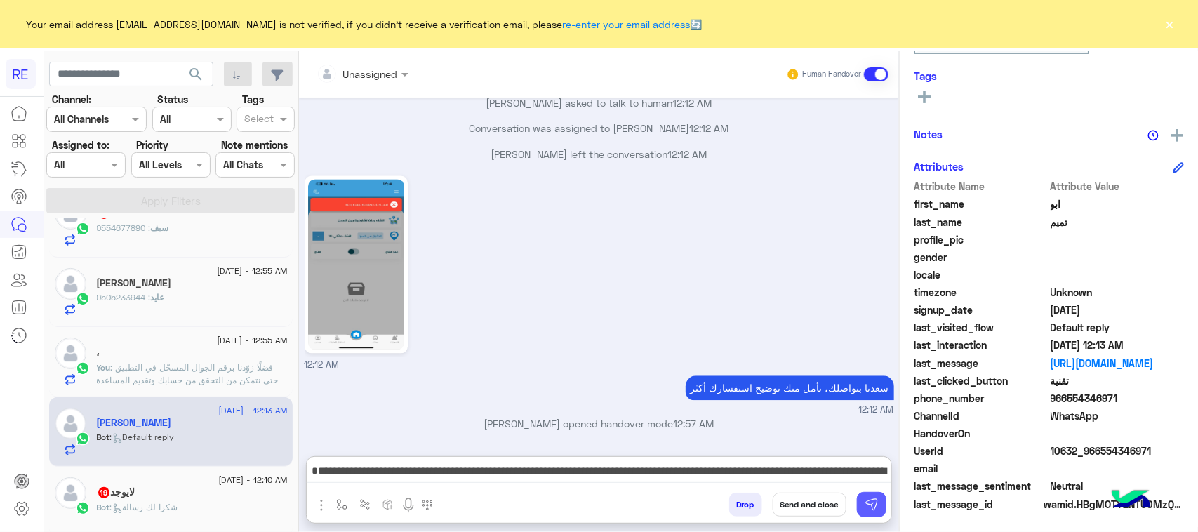
click at [871, 507] on img at bounding box center [872, 505] width 14 height 14
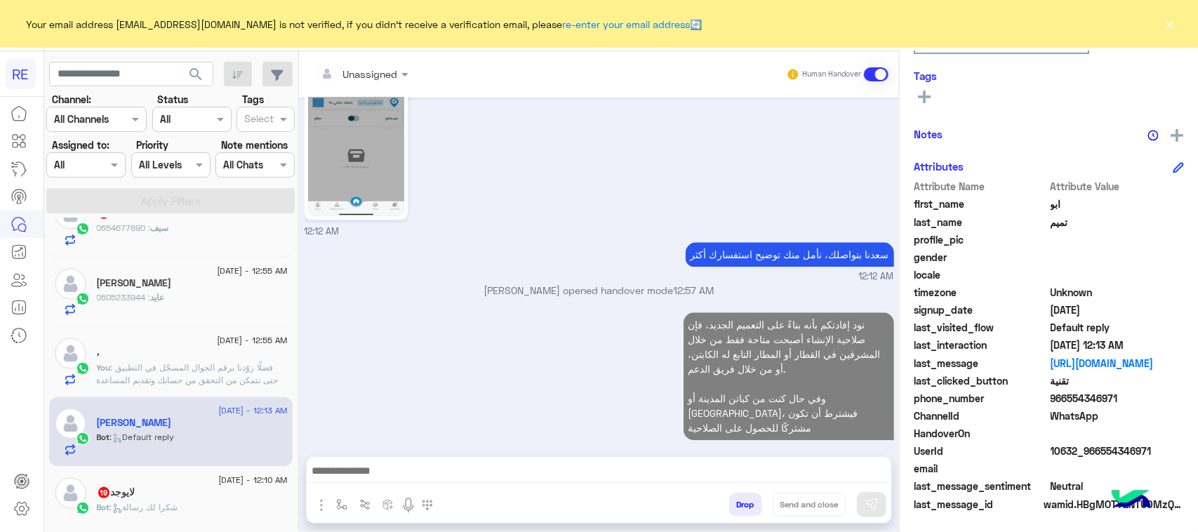
click at [222, 498] on div "لايوجد 19" at bounding box center [192, 493] width 191 height 15
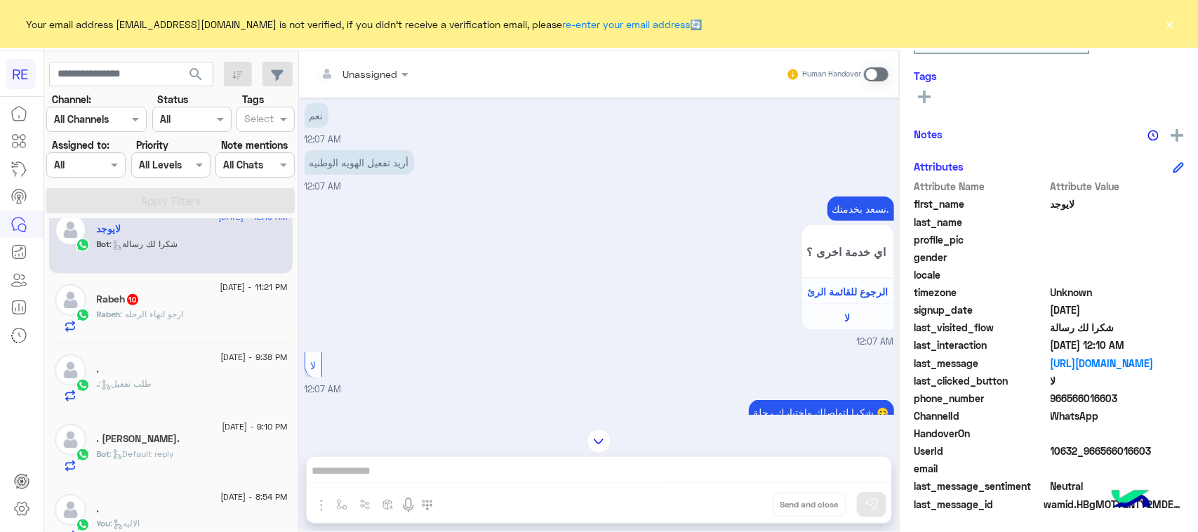
click at [174, 328] on div "Rabeh : ارجو انهاء الرحله" at bounding box center [192, 320] width 191 height 25
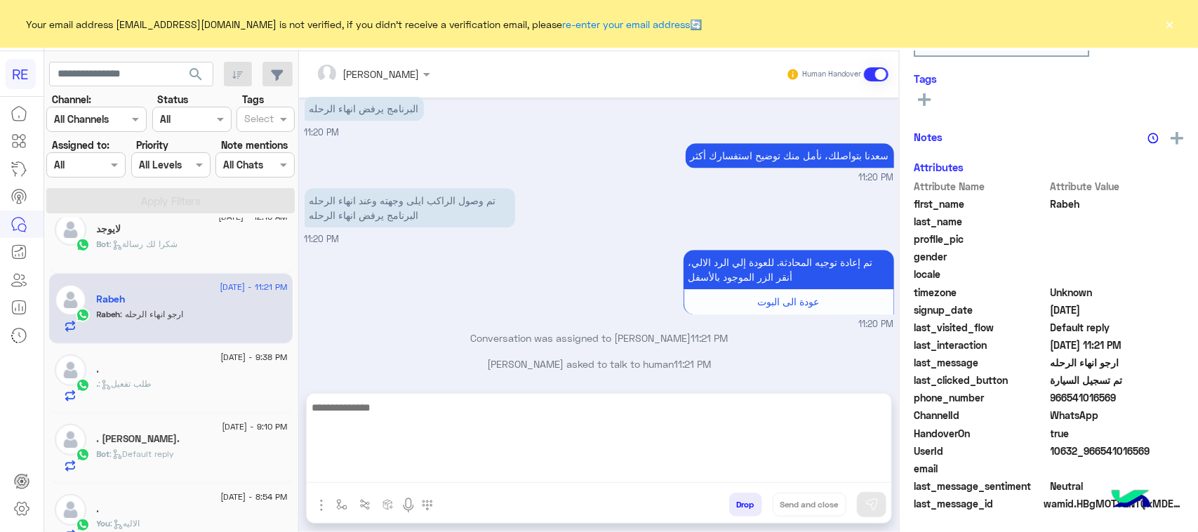
click at [469, 470] on textarea at bounding box center [599, 441] width 585 height 84
type textarea "*"
click at [846, 414] on textarea "**********" at bounding box center [599, 441] width 585 height 84
type textarea "**********"
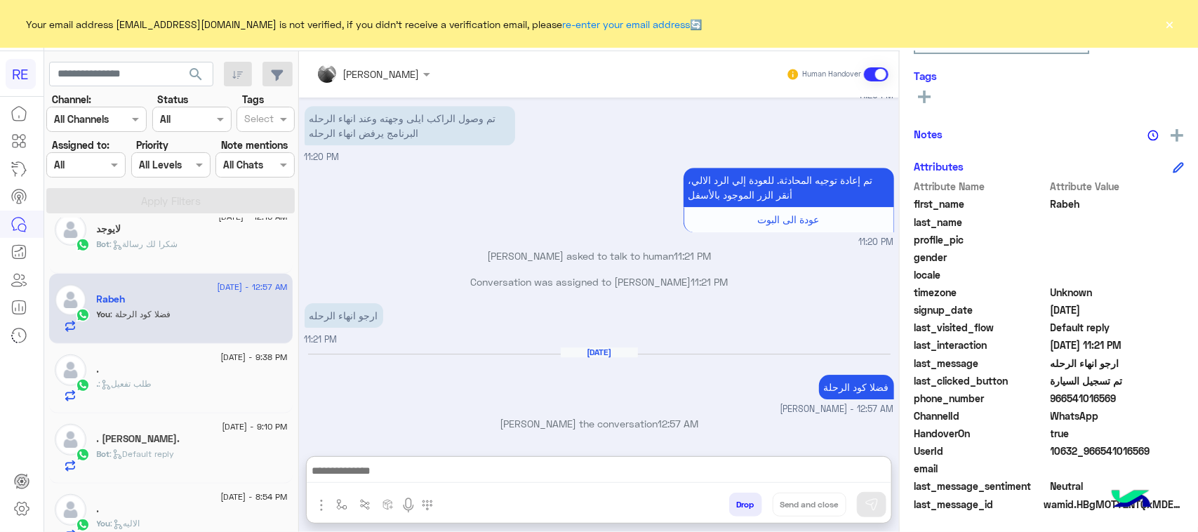
click at [204, 401] on div ". : طلب تفعيل" at bounding box center [192, 390] width 191 height 25
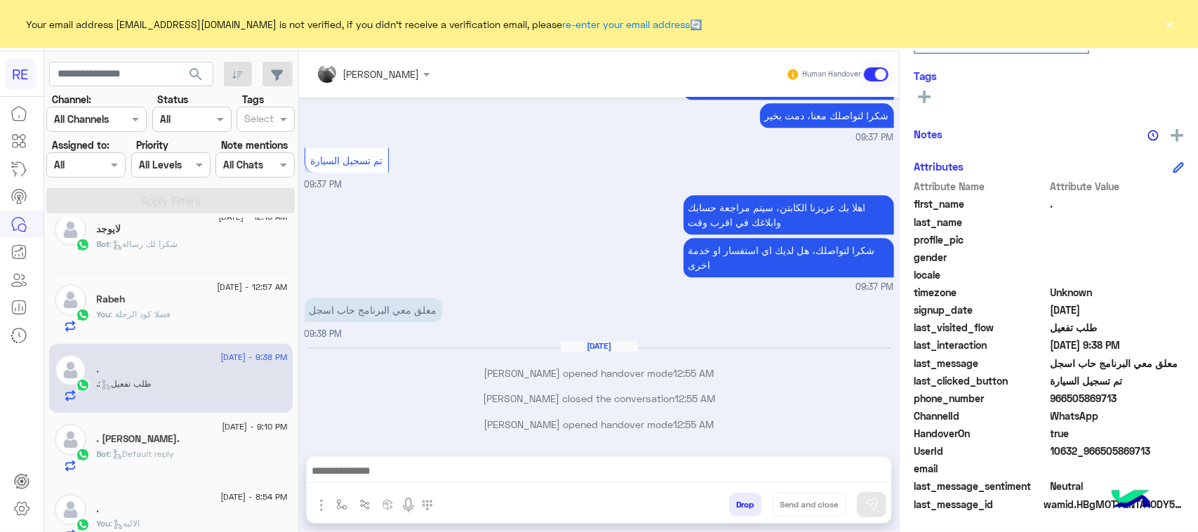
click at [519, 458] on div at bounding box center [599, 474] width 585 height 35
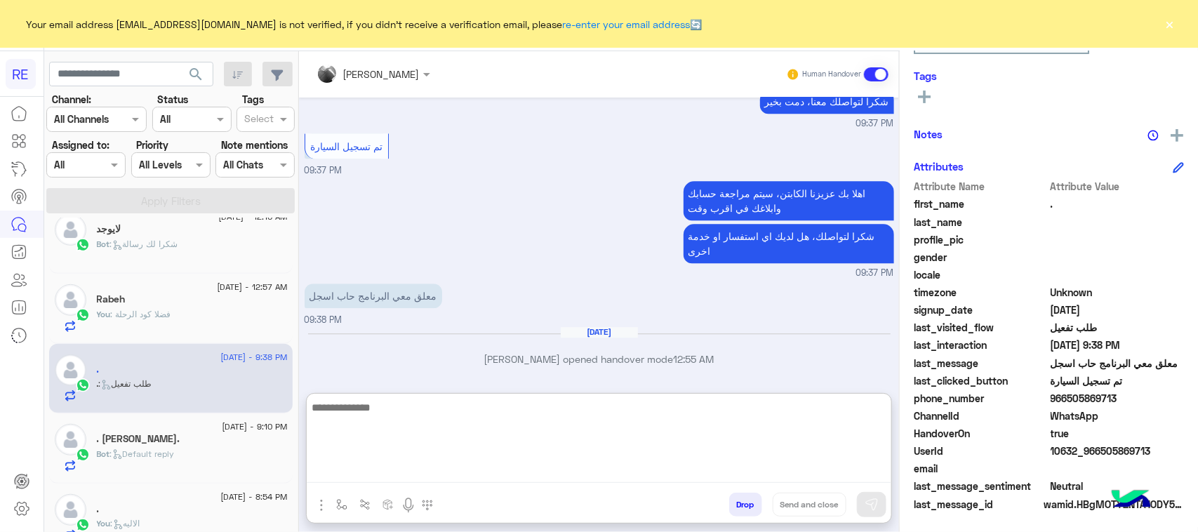
click at [458, 470] on textarea at bounding box center [599, 441] width 585 height 84
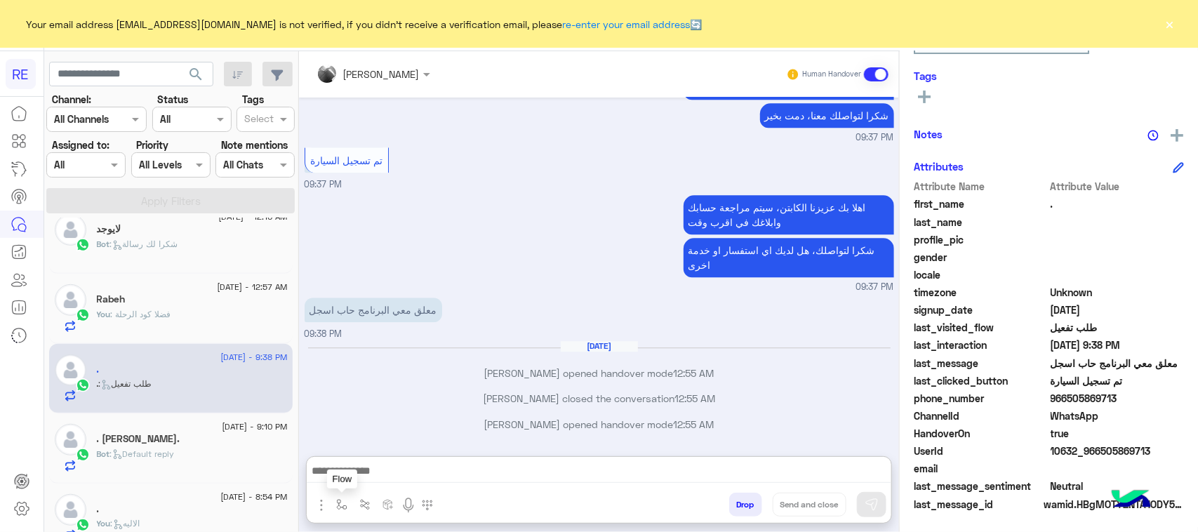
click at [349, 503] on button "button" at bounding box center [342, 504] width 23 height 23
click at [360, 477] on input "text" at bounding box center [367, 474] width 58 height 16
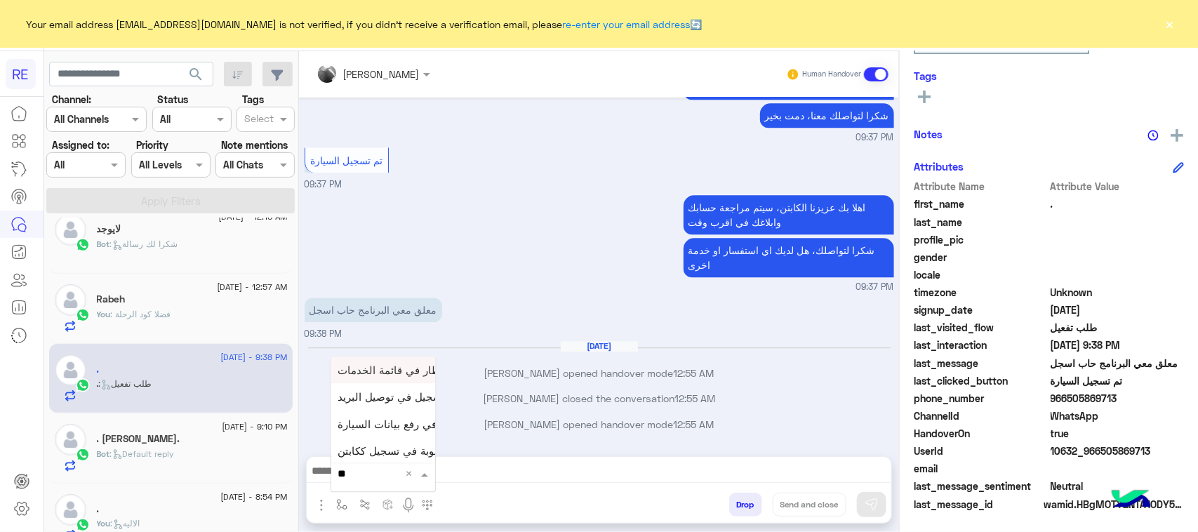
type input "***"
click at [383, 460] on div "فيديو تسجيل سيارة" at bounding box center [383, 449] width 104 height 27
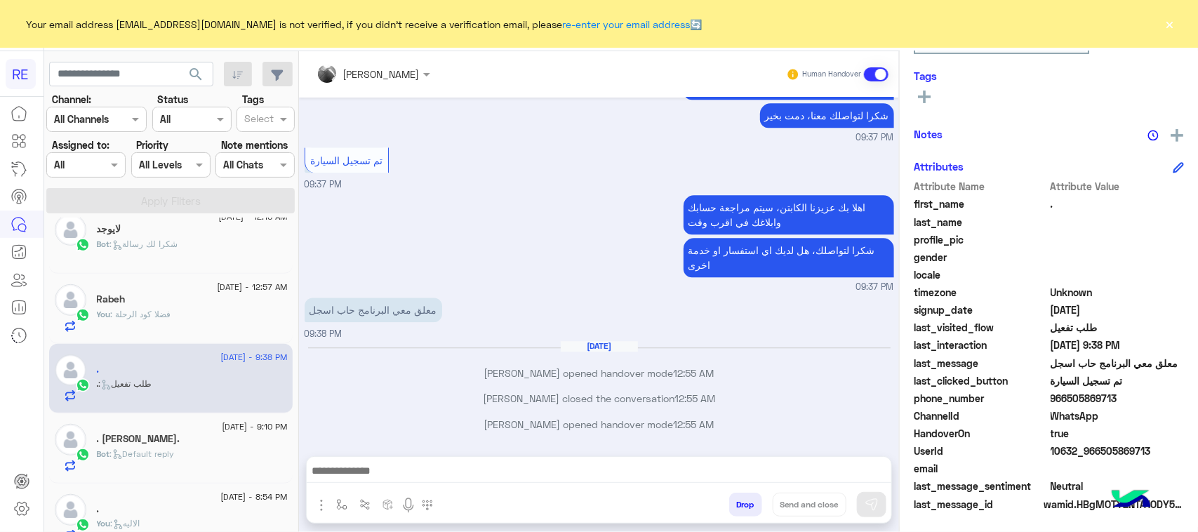
type textarea "**********"
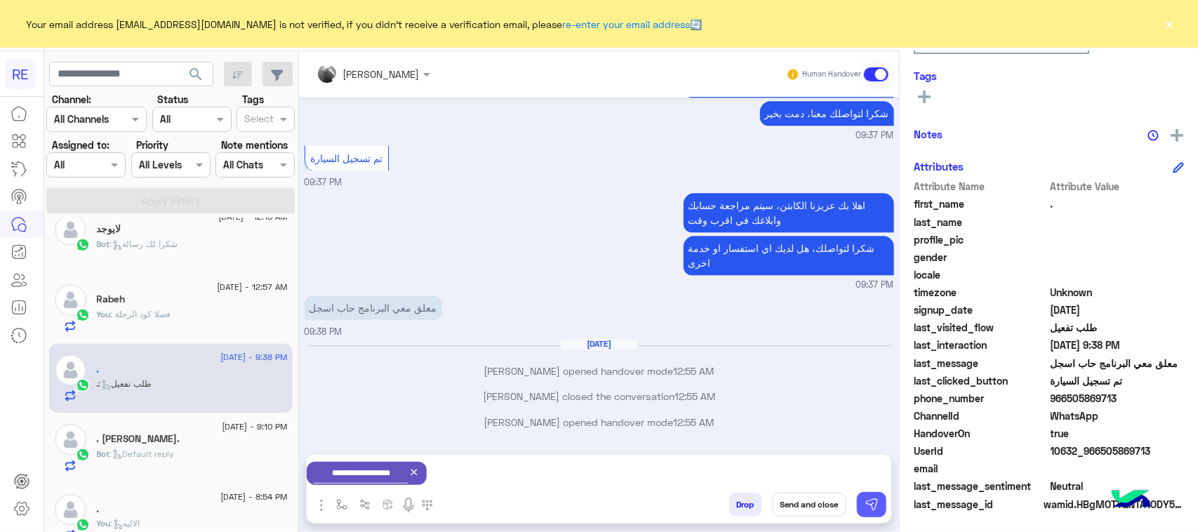
click at [875, 509] on img at bounding box center [872, 505] width 14 height 14
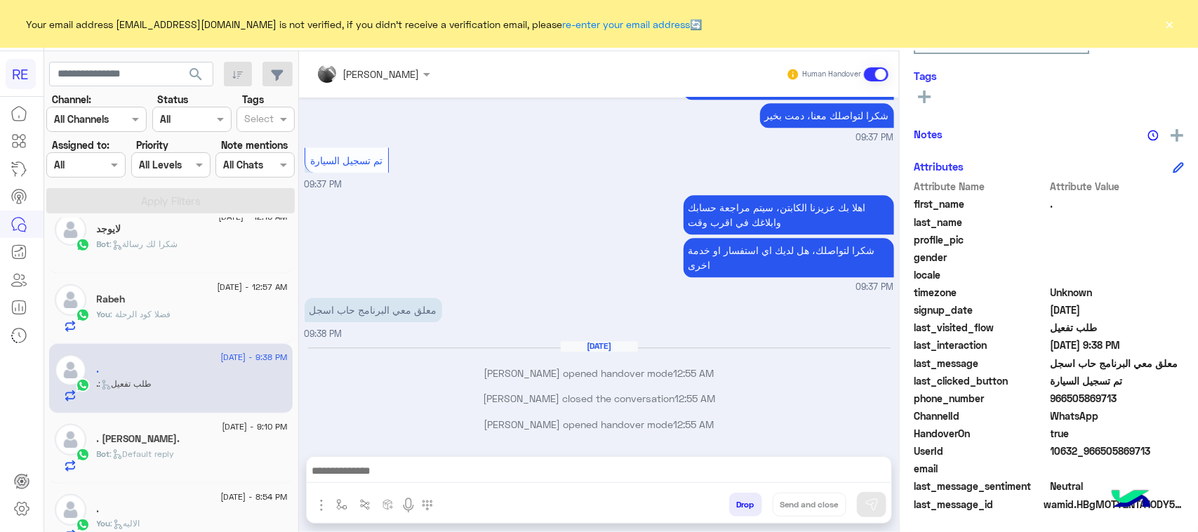
click at [162, 451] on span "Bot : Default reply" at bounding box center [136, 454] width 78 height 11
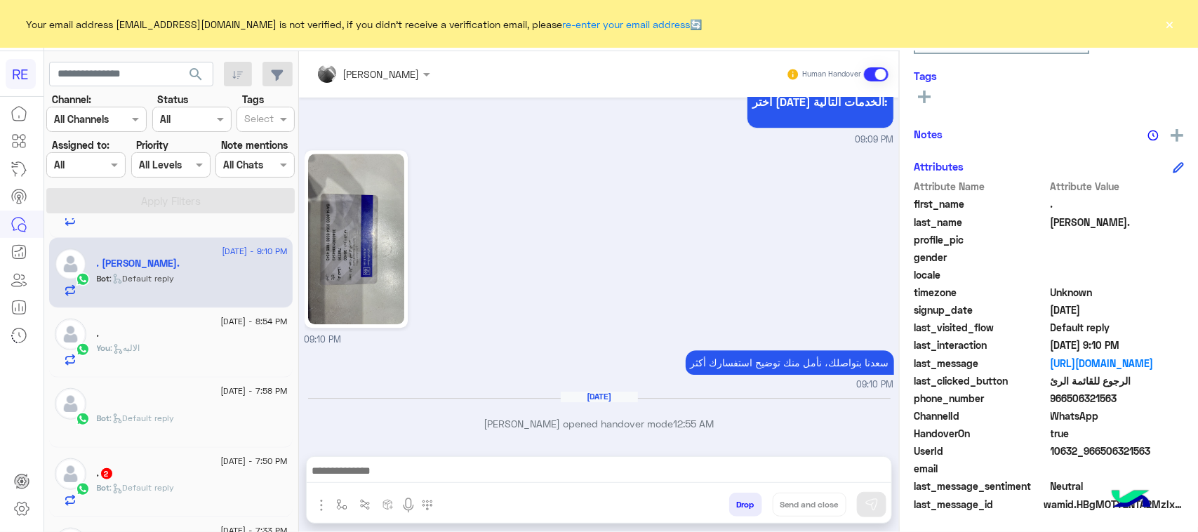
click at [204, 338] on div "." at bounding box center [192, 335] width 191 height 15
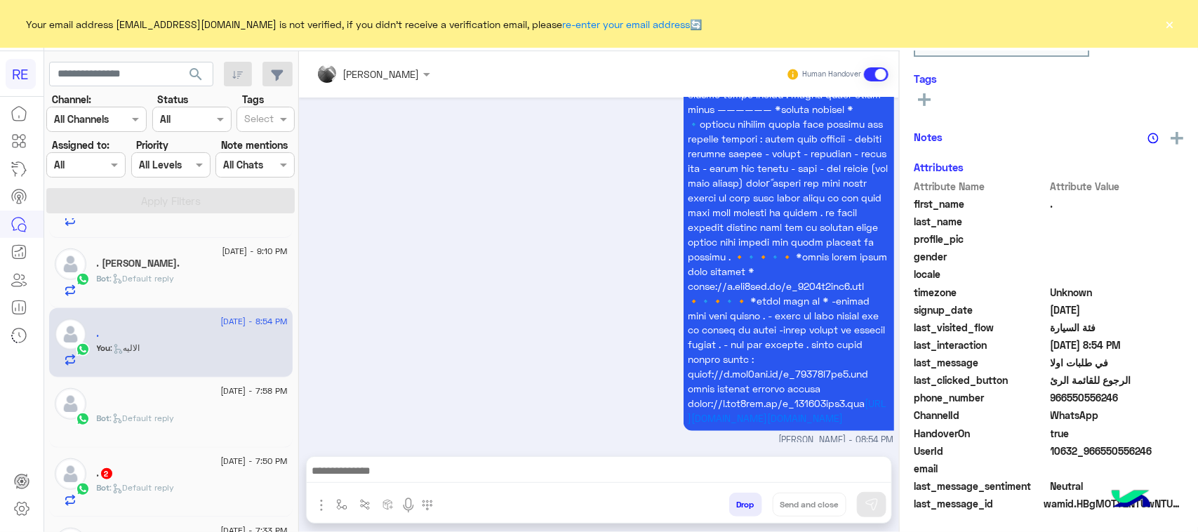
click at [194, 409] on div "ْ" at bounding box center [192, 404] width 191 height 15
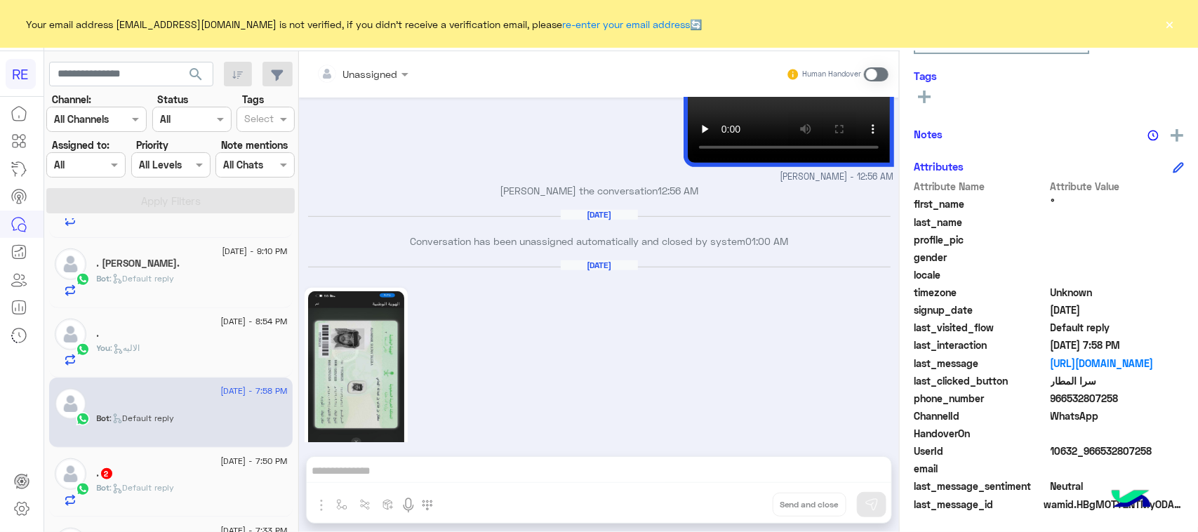
click at [157, 488] on span "Bot : Default reply" at bounding box center [136, 487] width 78 height 11
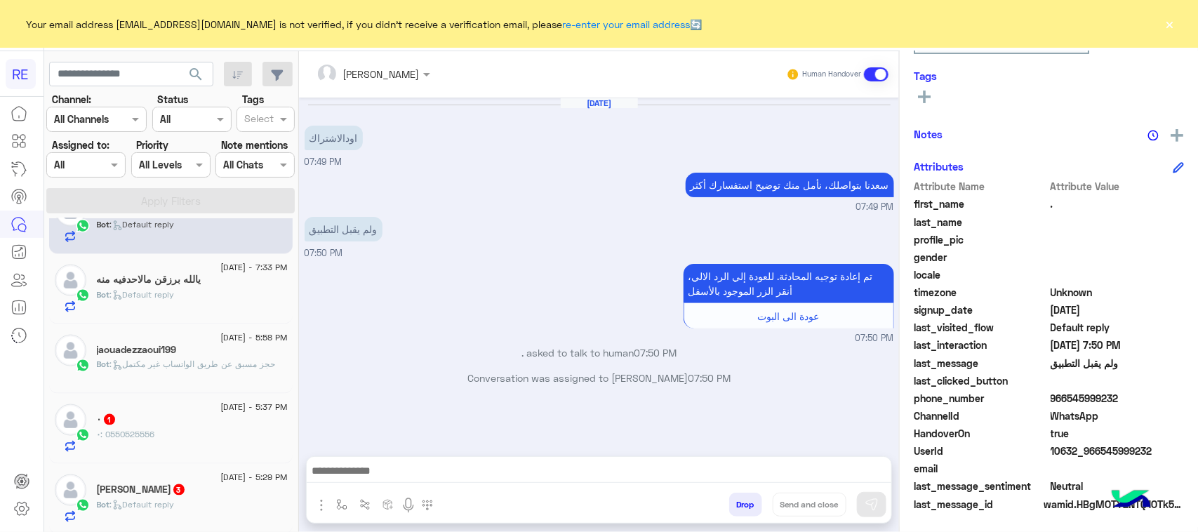
click at [179, 451] on div "٠ : 0550525556" at bounding box center [192, 440] width 191 height 25
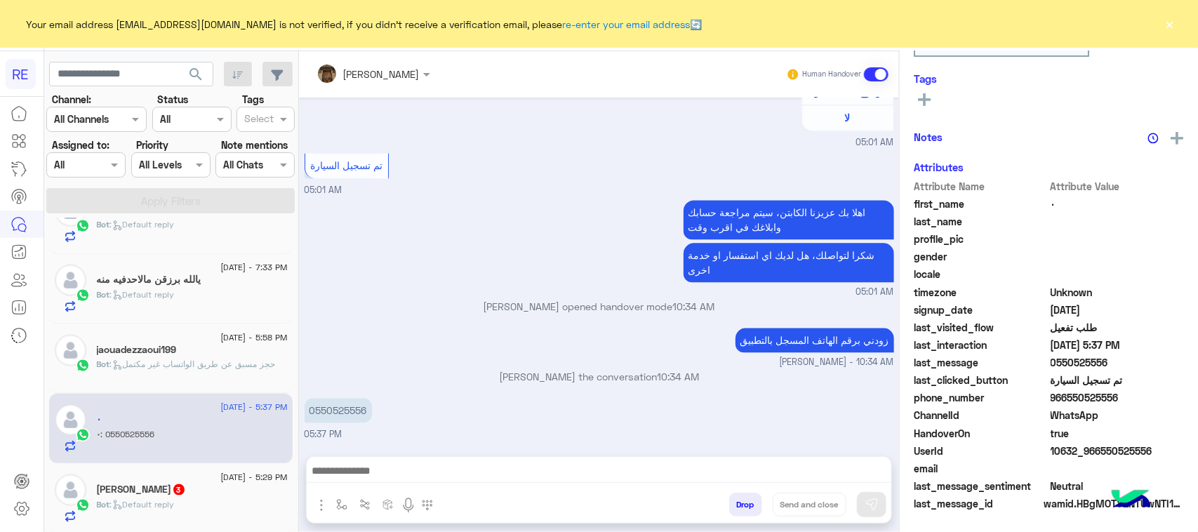
click at [167, 498] on div "[PERSON_NAME] 3" at bounding box center [192, 491] width 191 height 15
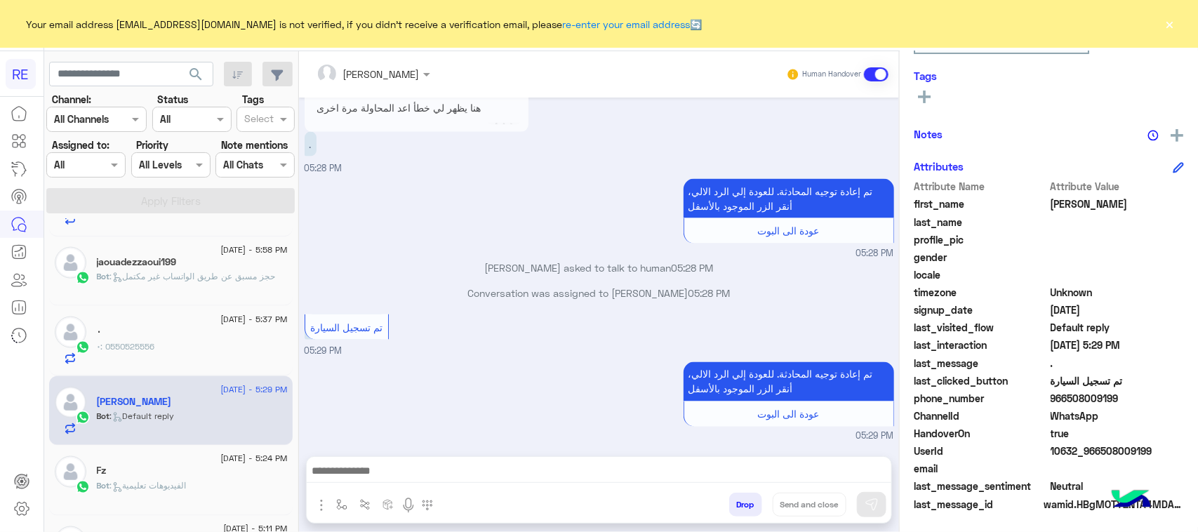
click at [187, 474] on div "Fz" at bounding box center [192, 472] width 191 height 15
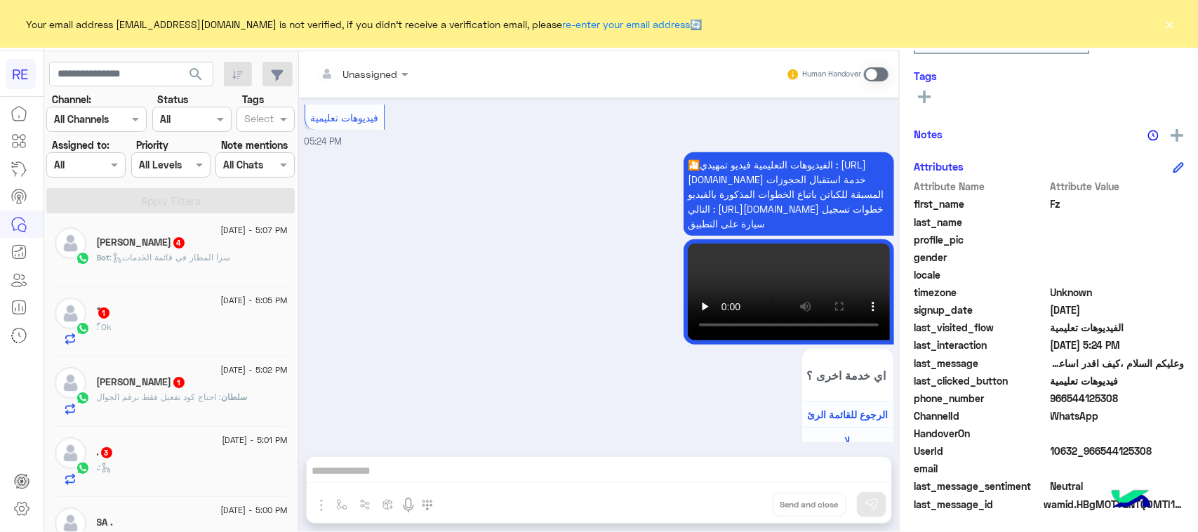
click at [188, 270] on div "Bot : سرا المطار في قائمة الخدمات" at bounding box center [192, 263] width 191 height 25
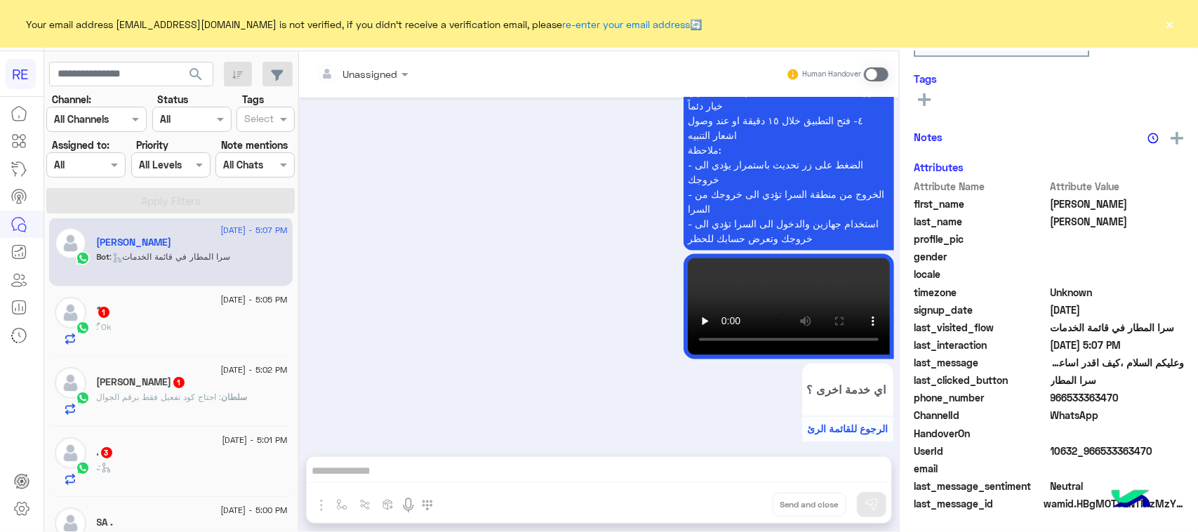
click at [187, 330] on div "ً : Ok" at bounding box center [192, 333] width 191 height 25
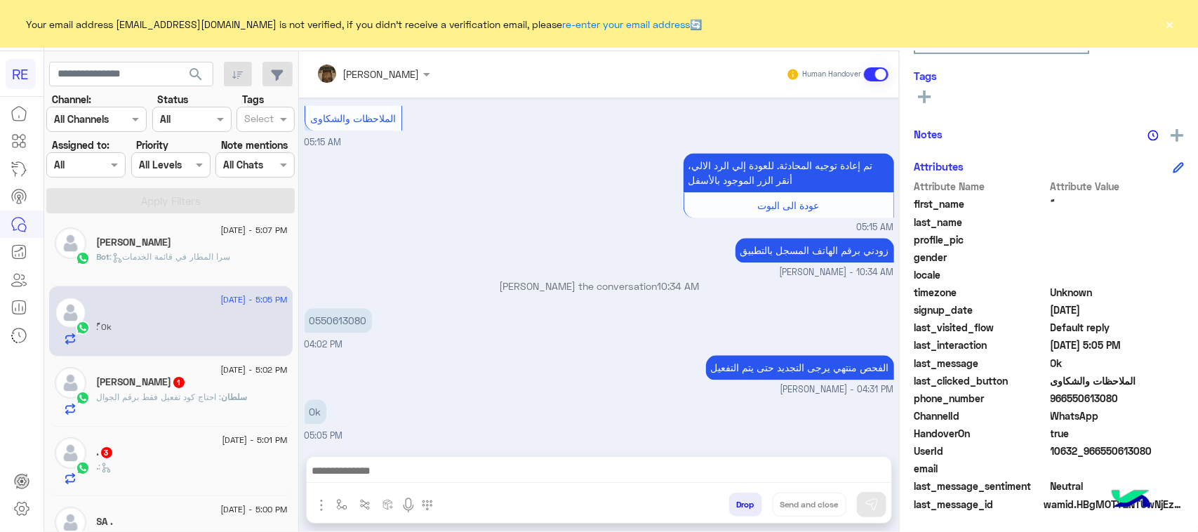
click at [175, 386] on div "[PERSON_NAME] 1" at bounding box center [192, 383] width 191 height 15
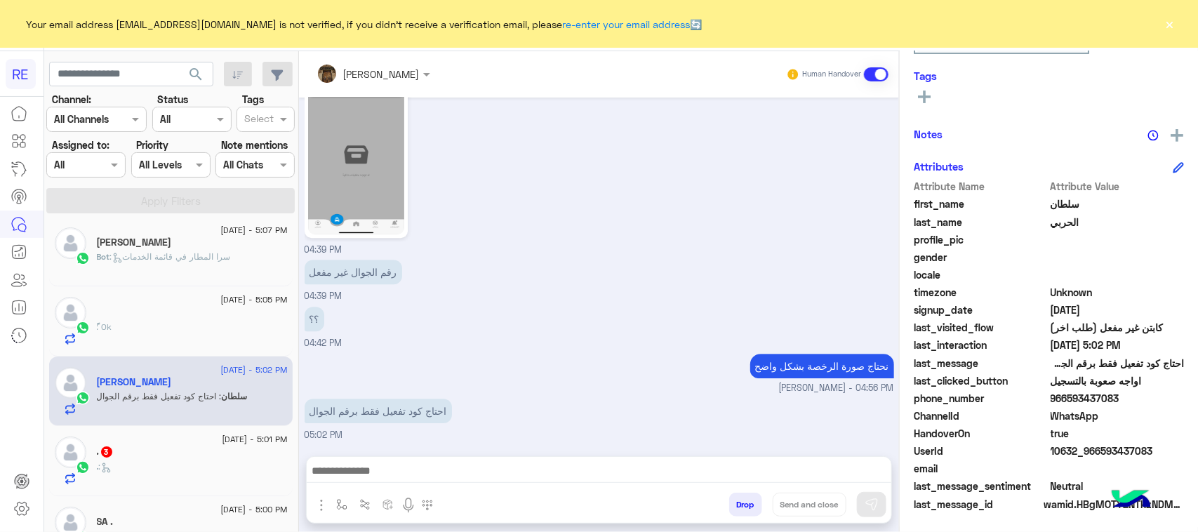
click at [172, 449] on div ". 3" at bounding box center [192, 453] width 191 height 15
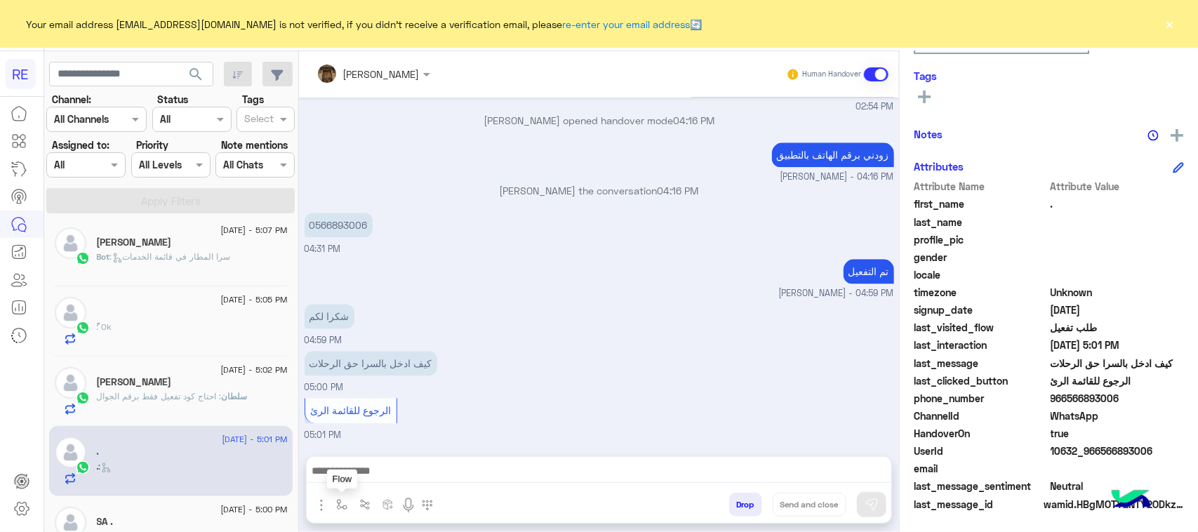
click at [334, 499] on button "button" at bounding box center [342, 504] width 23 height 23
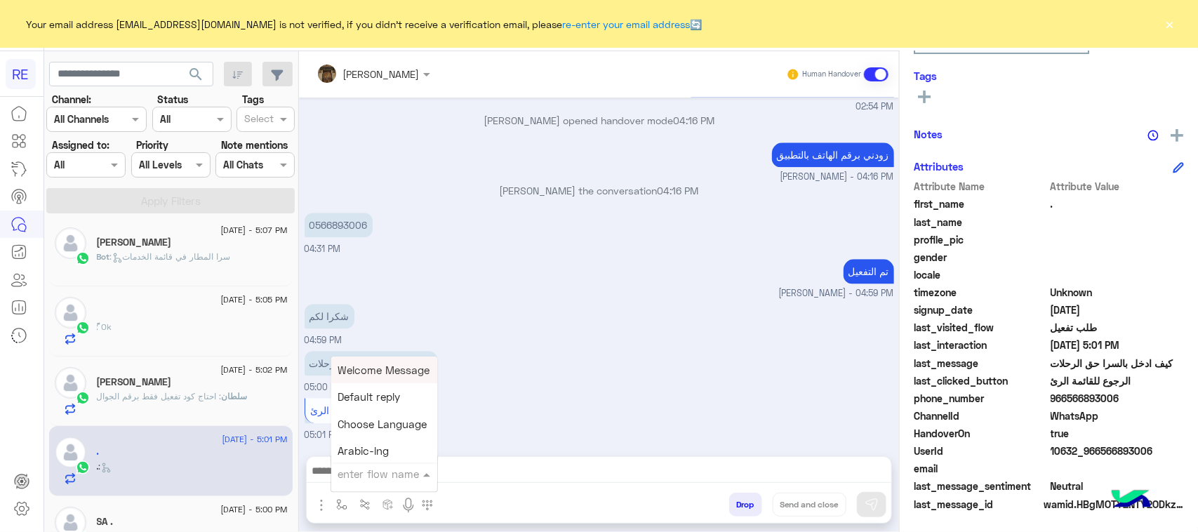
click at [383, 472] on input "text" at bounding box center [367, 474] width 58 height 16
type input "****"
click at [372, 425] on span "مشاكل السرا تحديث" at bounding box center [383, 421] width 91 height 13
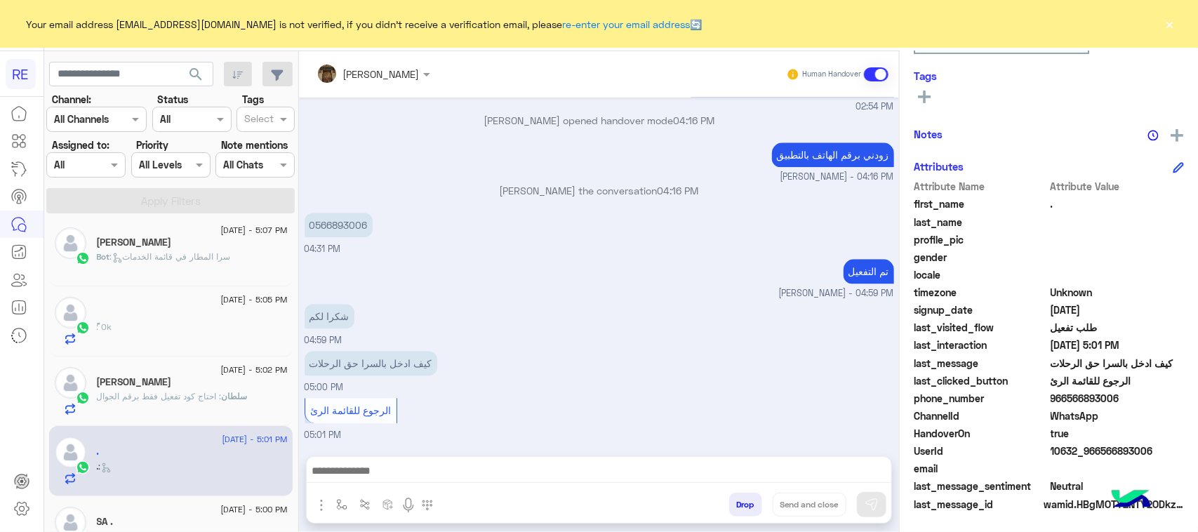
type textarea "**********"
click at [876, 524] on div "[PERSON_NAME] Human Handover [DATE] السلام عليكم 02:54 PM وعليكم السلام ،كيف اق…" at bounding box center [599, 294] width 600 height 486
click at [874, 507] on img at bounding box center [872, 505] width 14 height 14
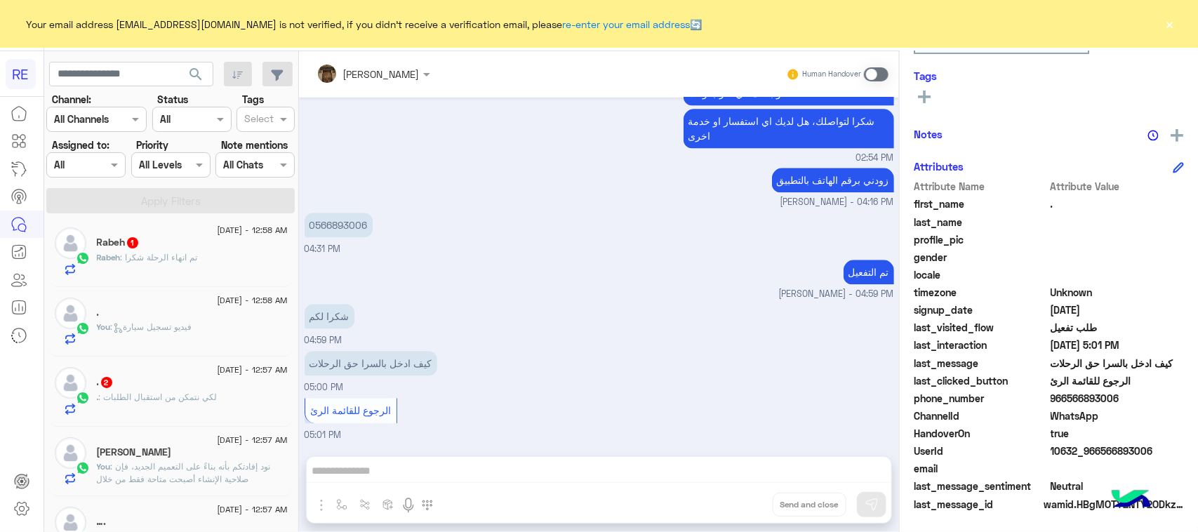
click at [168, 383] on div ". 2" at bounding box center [192, 383] width 191 height 15
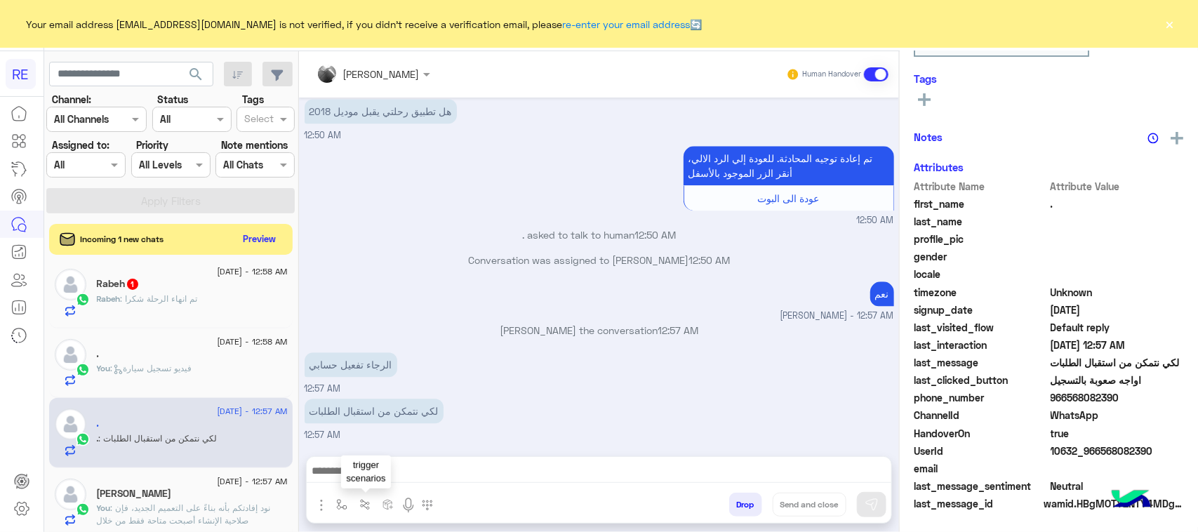
click at [356, 493] on div "enter flow name trigger scenarios Drop Send and close" at bounding box center [599, 507] width 585 height 31
click at [338, 504] on img "button" at bounding box center [341, 504] width 11 height 11
click at [355, 477] on input "text" at bounding box center [367, 474] width 58 height 16
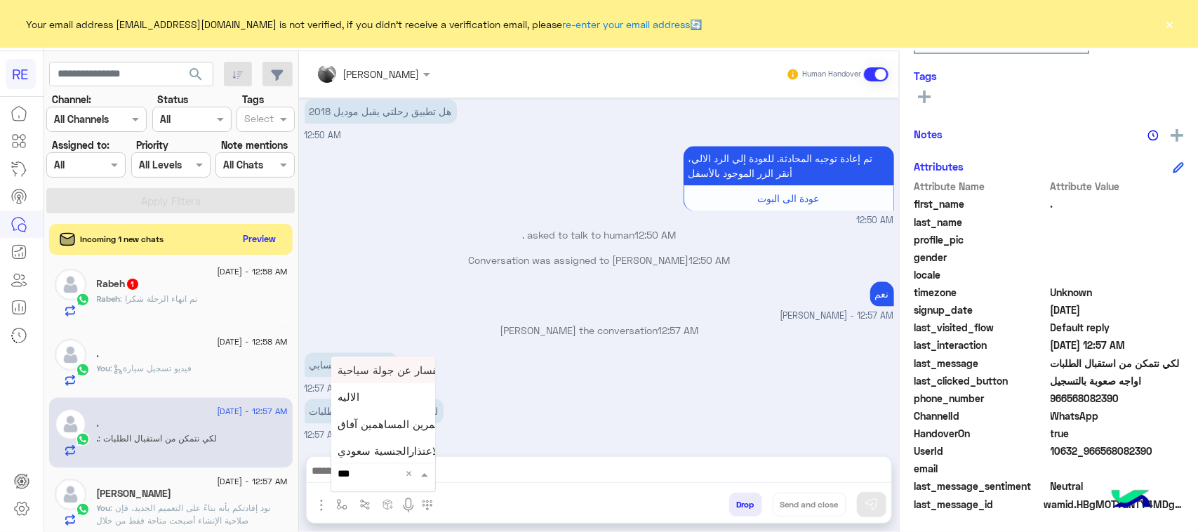
type input "****"
click at [366, 416] on div "الاليه" at bounding box center [383, 421] width 104 height 27
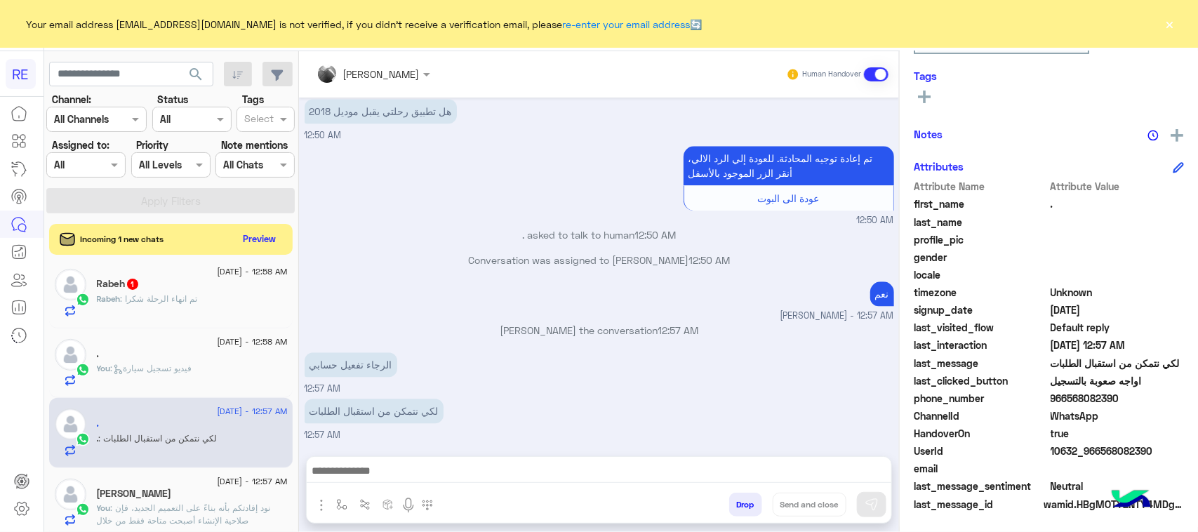
type textarea "**********"
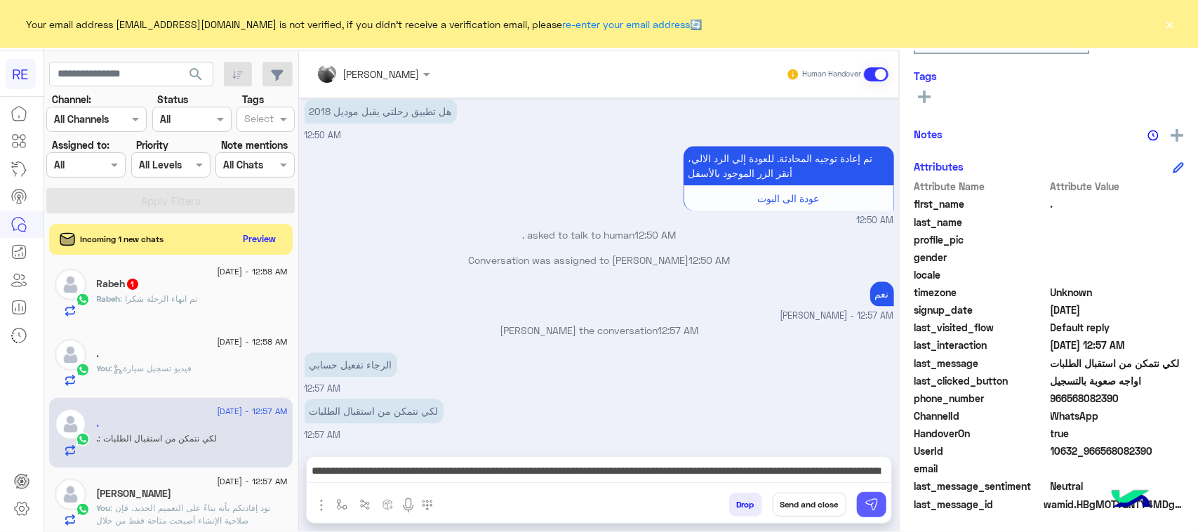
click at [879, 502] on button at bounding box center [871, 504] width 29 height 25
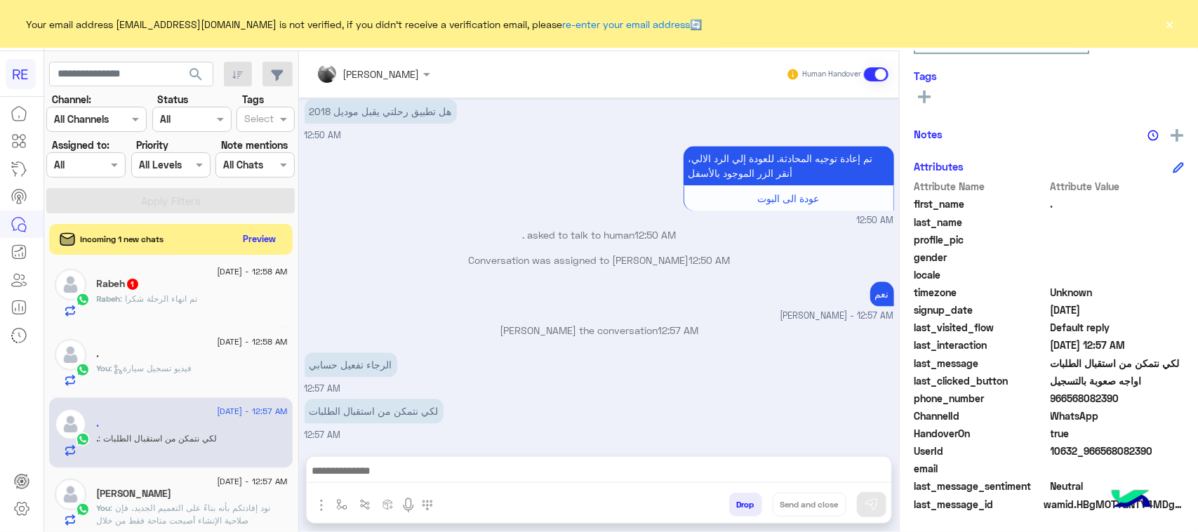
click at [187, 296] on span ": تم انهاء الرحلة شكرا" at bounding box center [159, 298] width 77 height 11
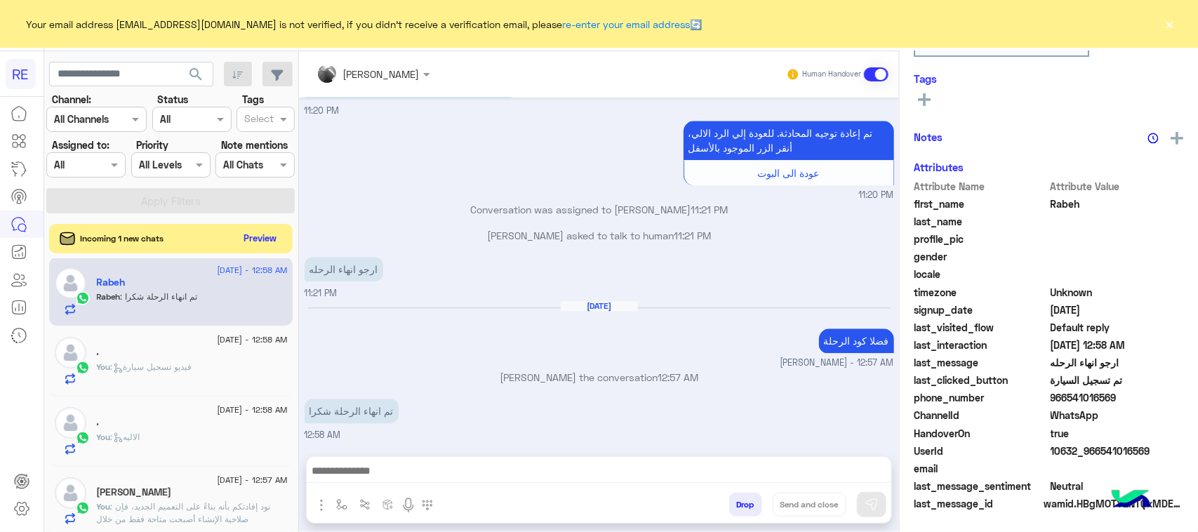
click at [251, 246] on button "Preview" at bounding box center [261, 238] width 44 height 19
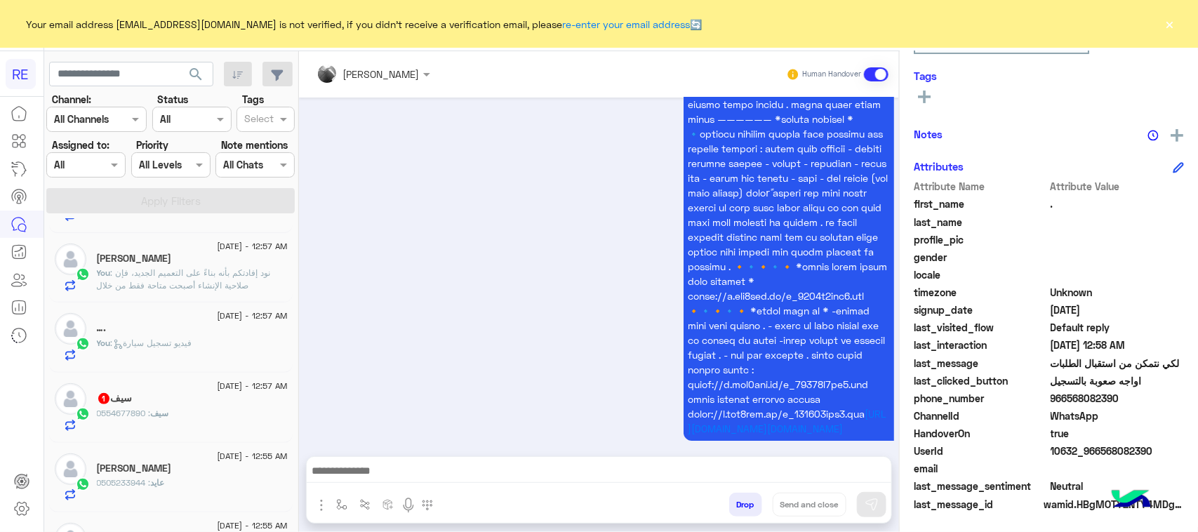
click at [179, 416] on div "سيف : 0554677890" at bounding box center [192, 419] width 191 height 25
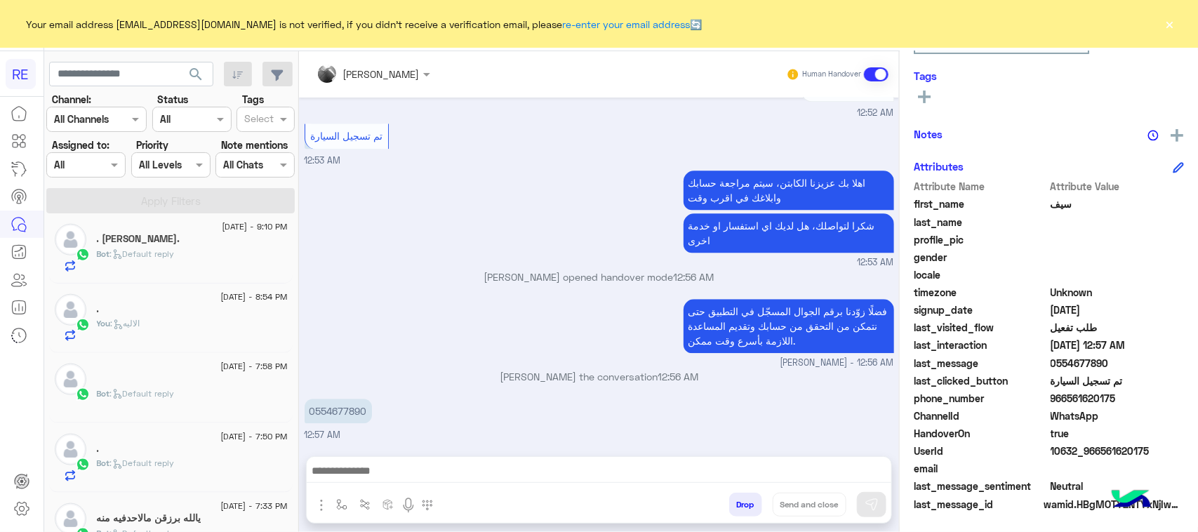
scroll to position [710, 0]
